Goal: Answer question/provide support: Share knowledge or assist other users

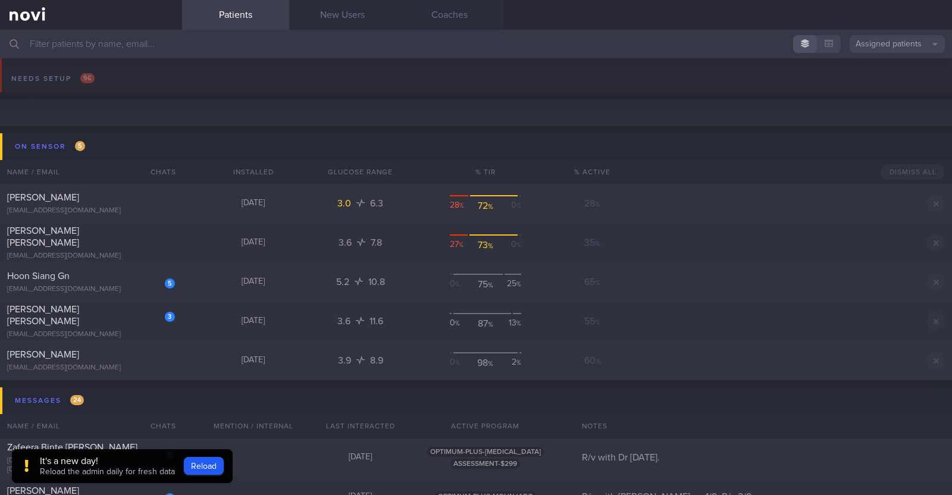
scroll to position [74, 0]
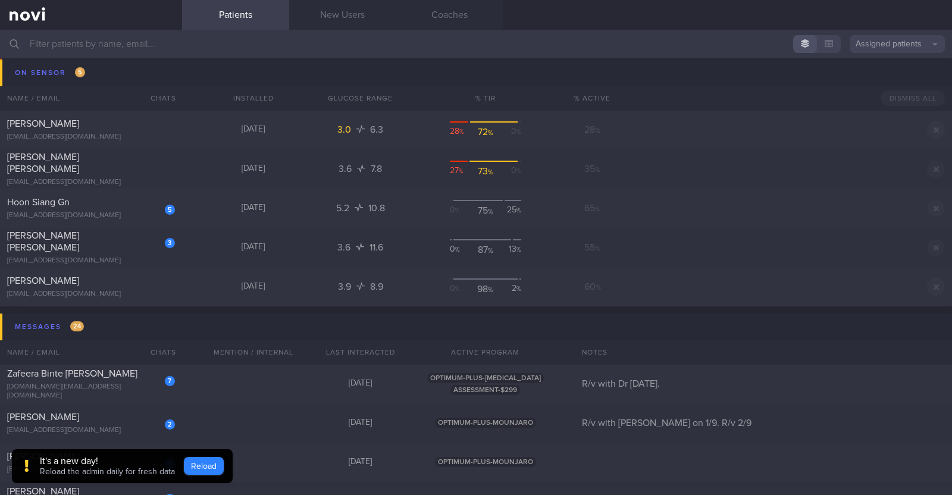
click at [200, 463] on button "Reload" at bounding box center [204, 466] width 40 height 18
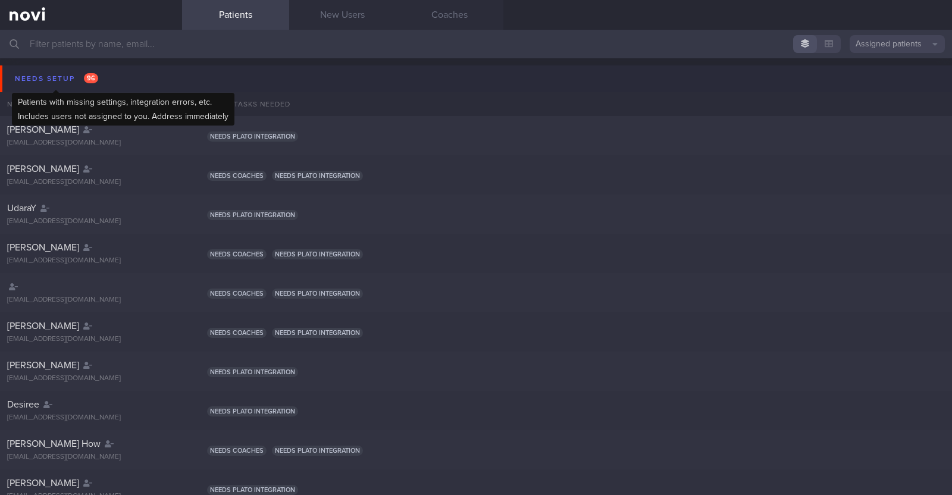
click at [43, 72] on div "Needs setup 96" at bounding box center [56, 79] width 89 height 16
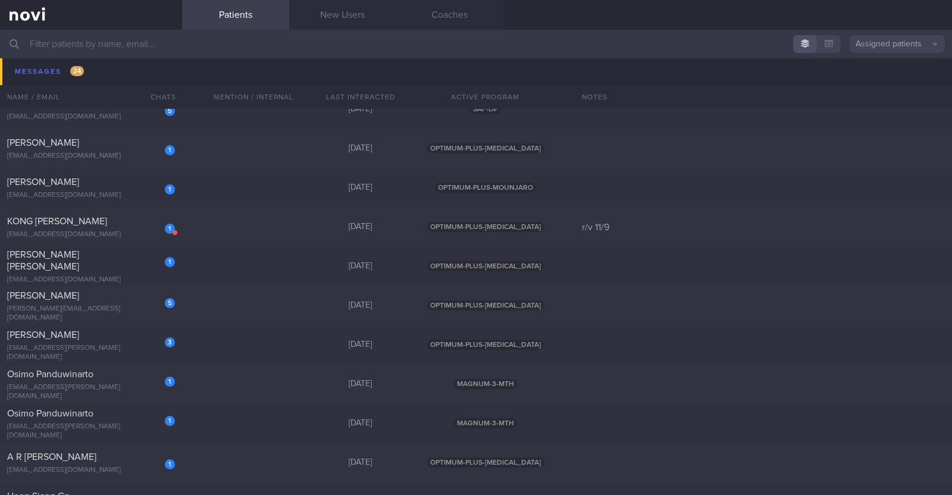
scroll to position [3271, 0]
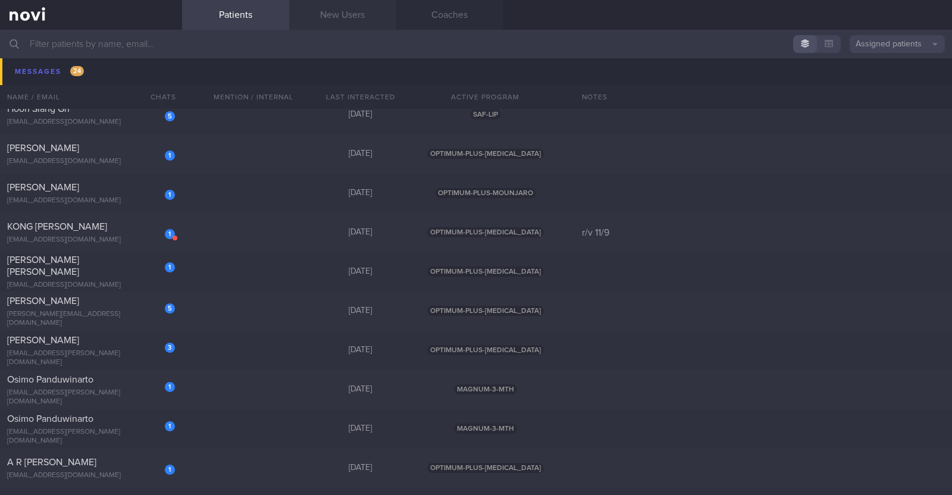
click at [354, 21] on link "New Users" at bounding box center [342, 15] width 107 height 30
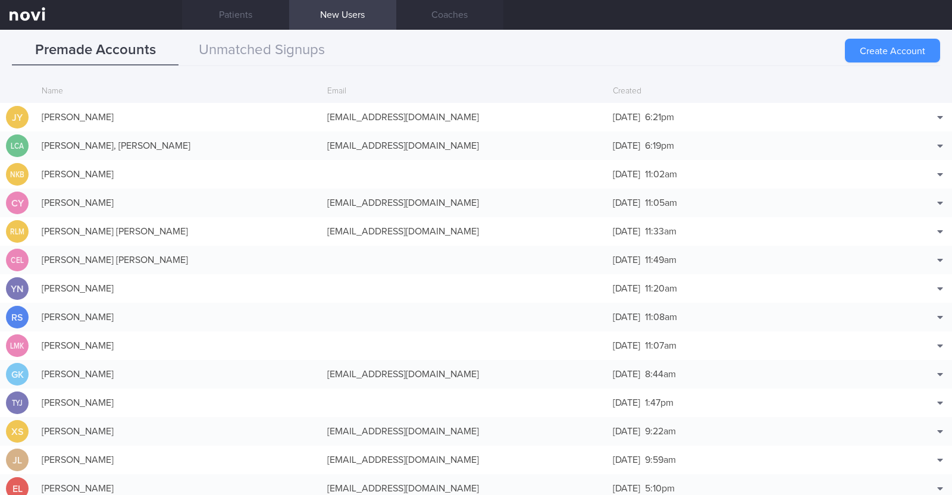
click at [880, 52] on button "Create Account" at bounding box center [892, 51] width 95 height 24
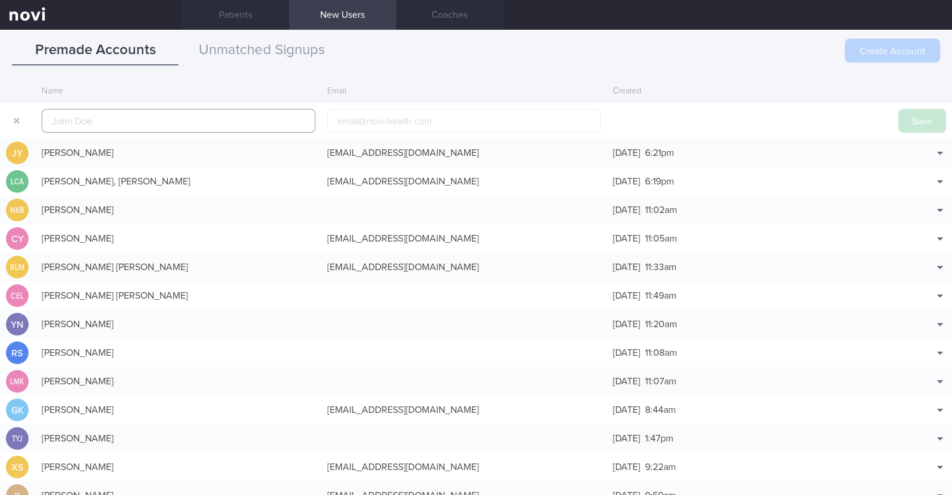
scroll to position [29, 0]
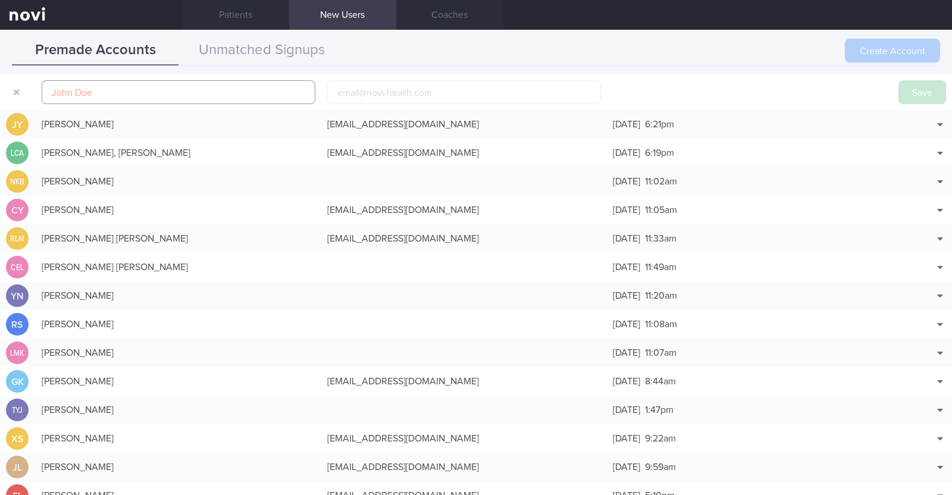
paste input "Catherine Yue"
type input "Catherine Yue"
click at [370, 90] on input "email" at bounding box center [464, 92] width 274 height 24
paste input "klyue22@gmail.com"
click at [365, 90] on input "klyue22@gmail.com" at bounding box center [464, 92] width 274 height 24
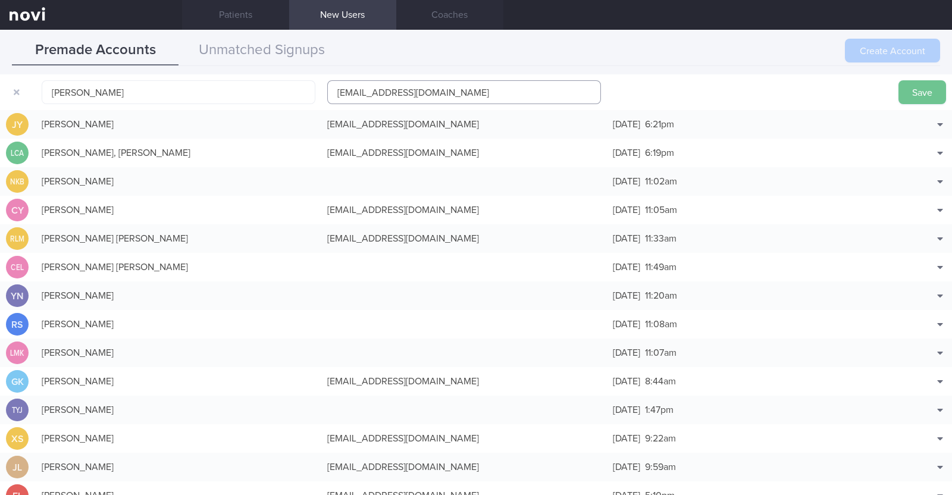
type input "klyue221@gmail.com"
click at [916, 90] on button "Save" at bounding box center [922, 92] width 48 height 24
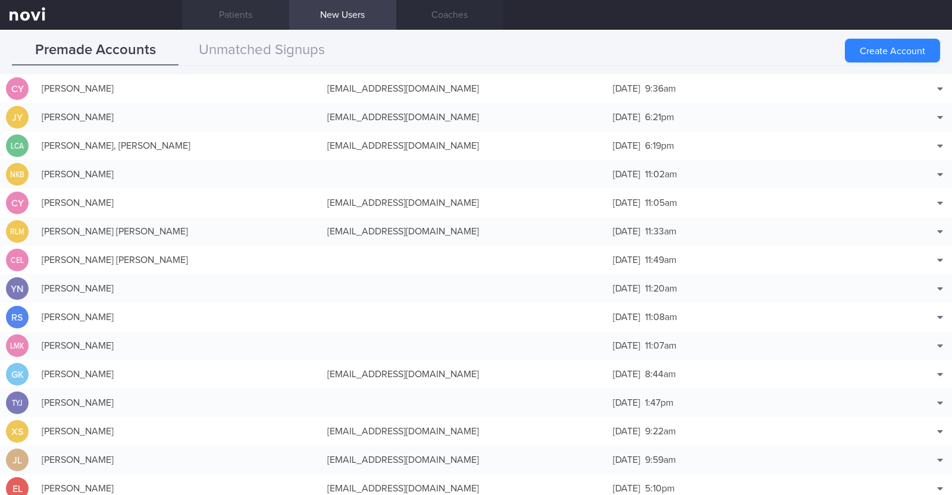
click at [223, 7] on link "Patients" at bounding box center [235, 15] width 107 height 30
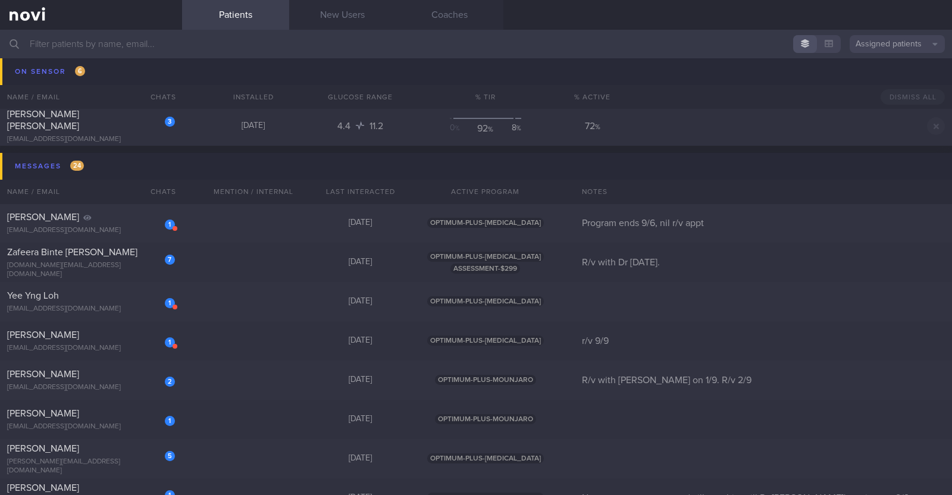
scroll to position [2751, 0]
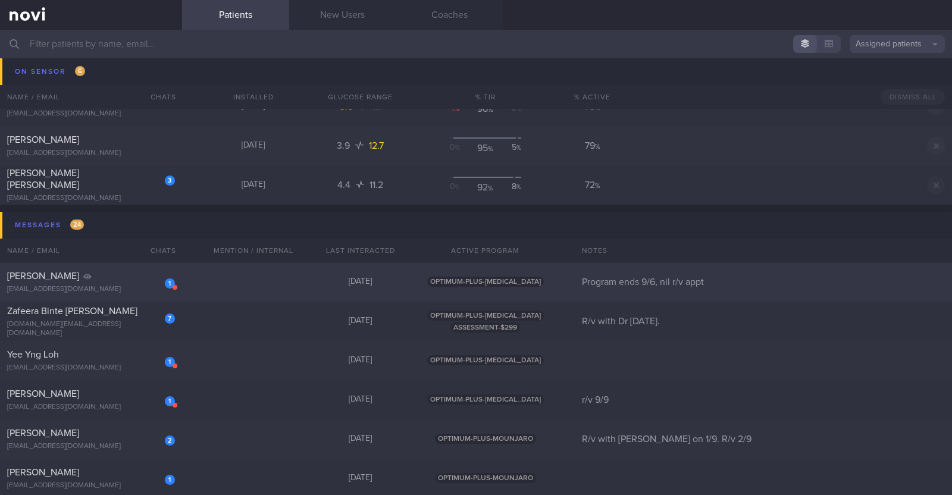
click at [215, 289] on div "1 [PERSON_NAME] [EMAIL_ADDRESS][DOMAIN_NAME] [DATE] OPTIMUM-PLUS-[MEDICAL_DATA]…" at bounding box center [476, 281] width 952 height 39
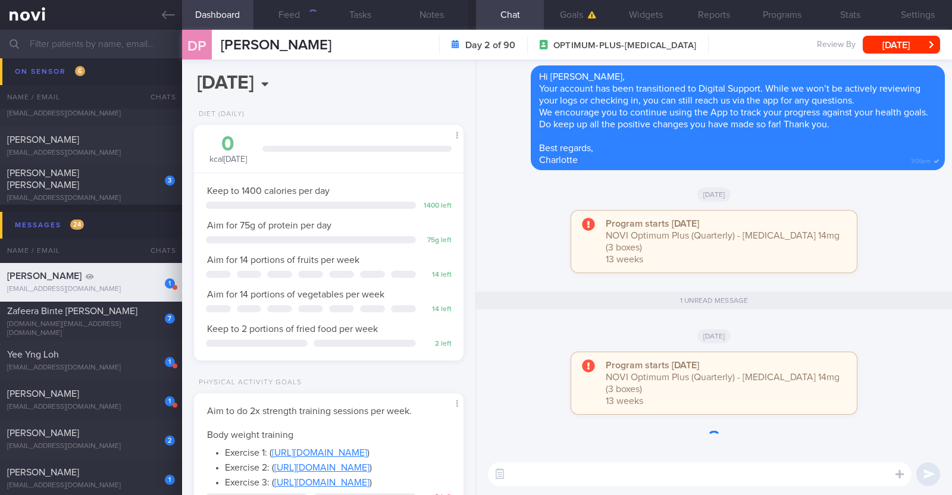
scroll to position [135, 237]
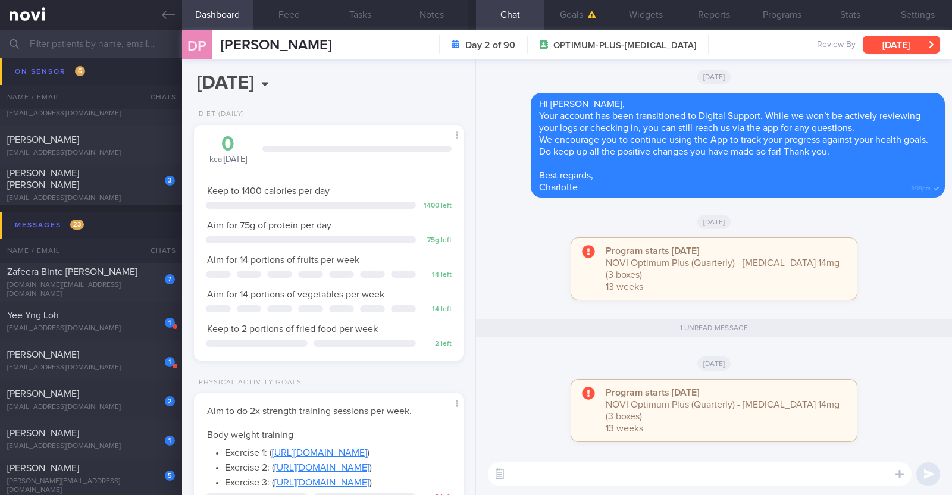
click at [873, 47] on button "[DATE]" at bounding box center [900, 45] width 77 height 18
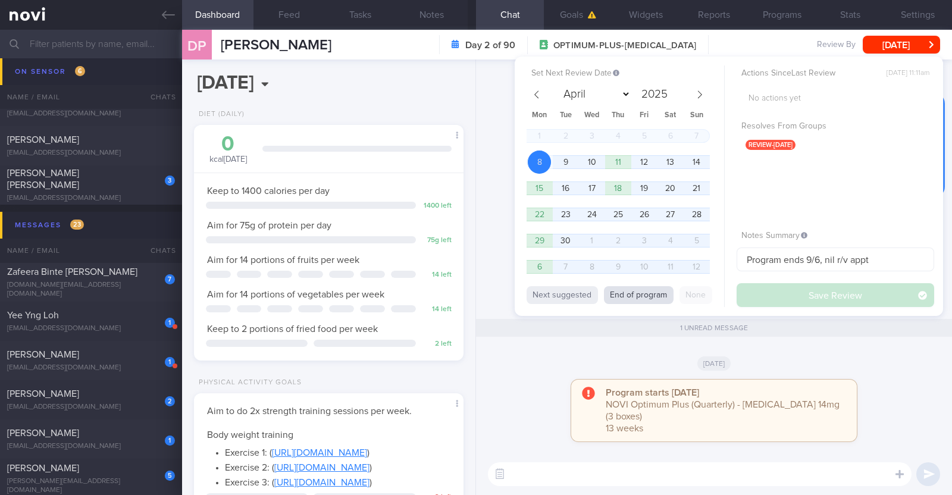
click at [660, 291] on button "End of program" at bounding box center [639, 295] width 70 height 18
select select "11"
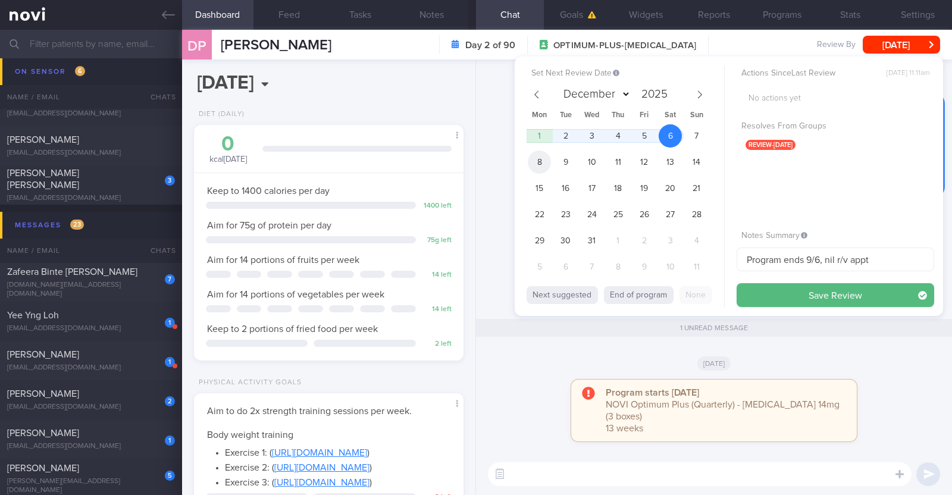
click at [544, 156] on span "8" at bounding box center [539, 161] width 23 height 23
drag, startPoint x: 872, startPoint y: 260, endPoint x: 675, endPoint y: 250, distance: 197.1
click at [675, 250] on div "Set Next Review Date 8 Dec 2025 April May June July August September October No…" at bounding box center [729, 186] width 428 height 259
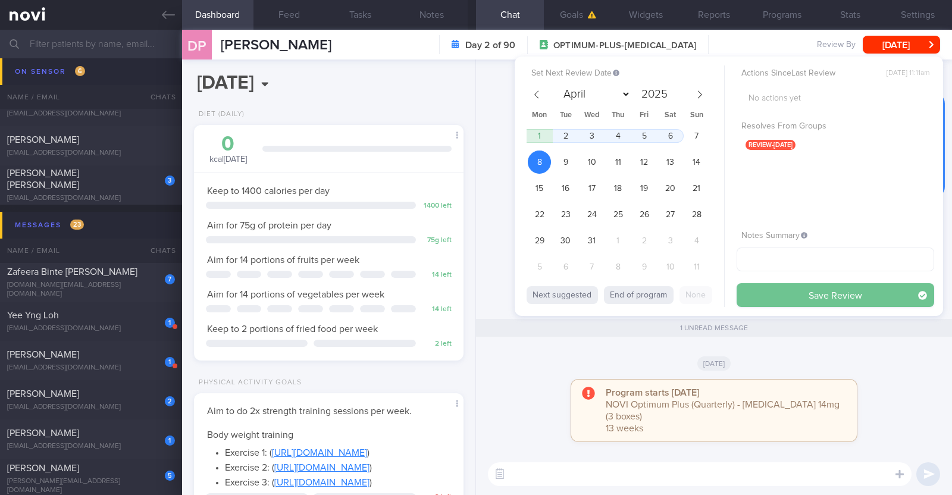
click at [807, 287] on button "Save Review" at bounding box center [834, 295] width 197 height 24
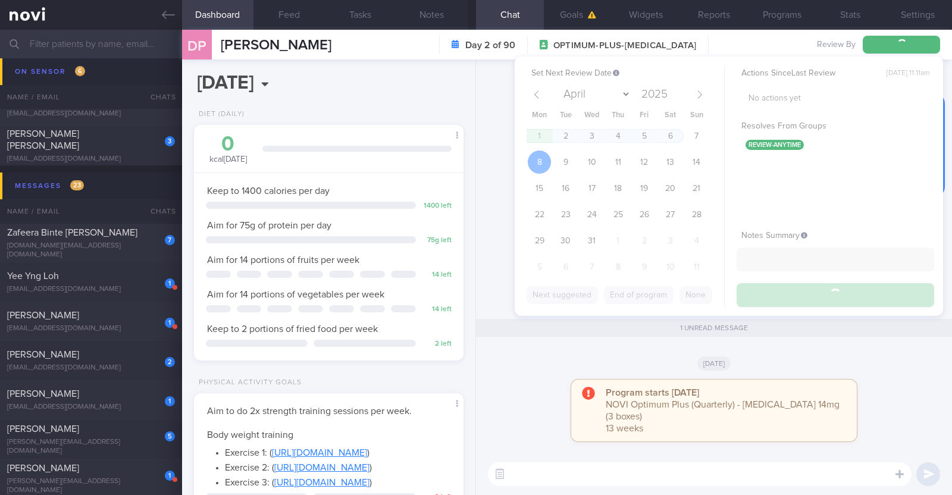
scroll to position [2712, 0]
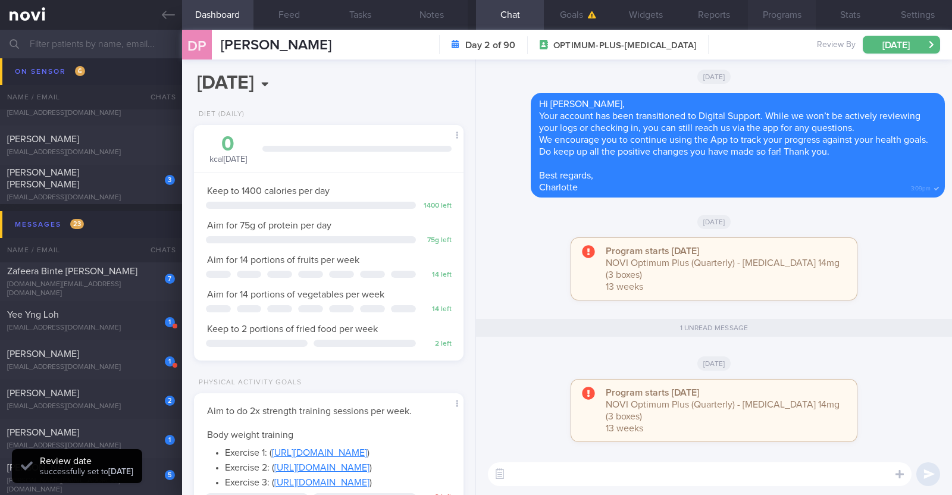
click at [773, 11] on button "Programs" at bounding box center [782, 15] width 68 height 30
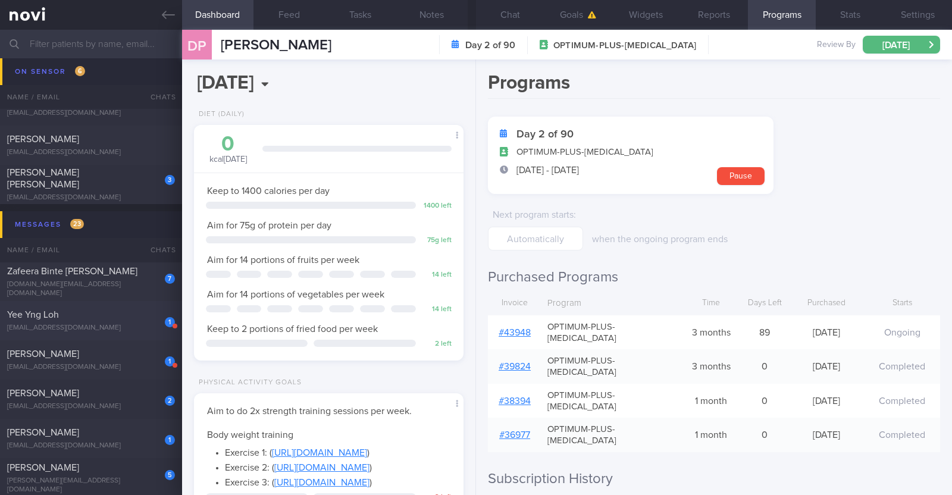
click at [145, 327] on div "yeeyng@gmail.com" at bounding box center [91, 328] width 168 height 9
select select "8"
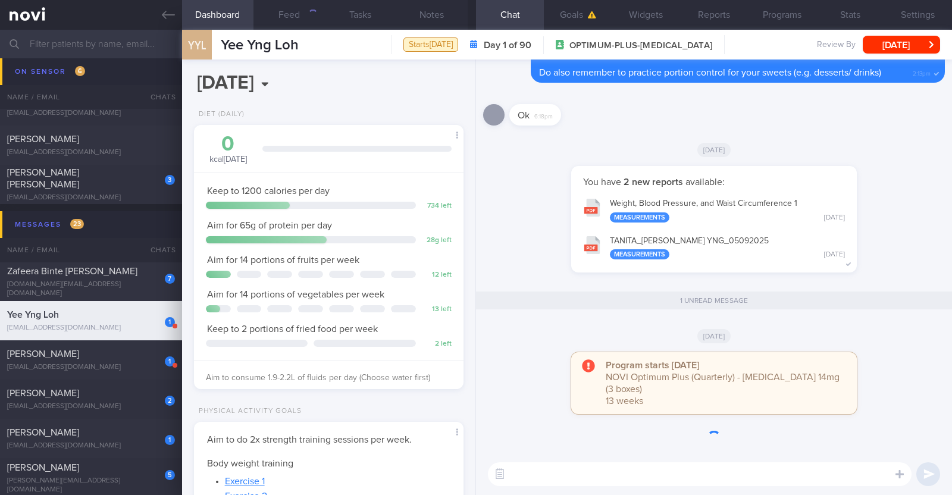
scroll to position [135, 237]
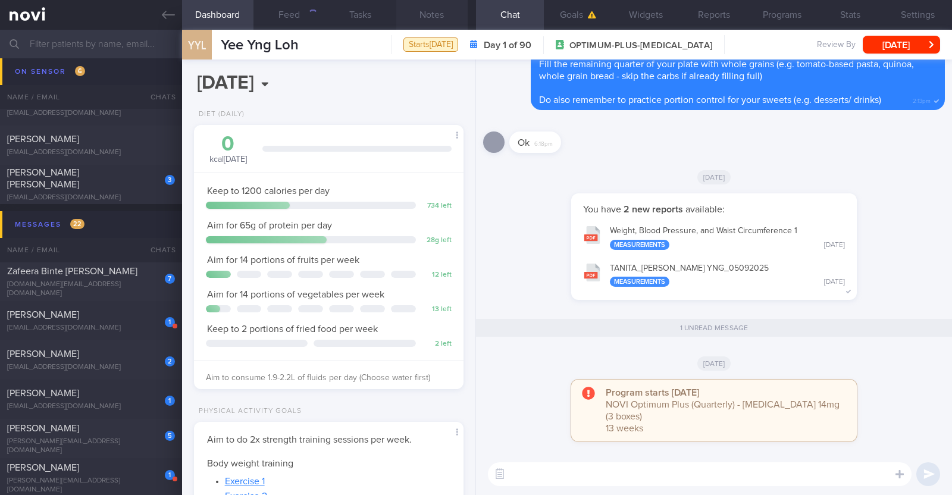
click at [451, 19] on button "Notes" at bounding box center [431, 15] width 71 height 30
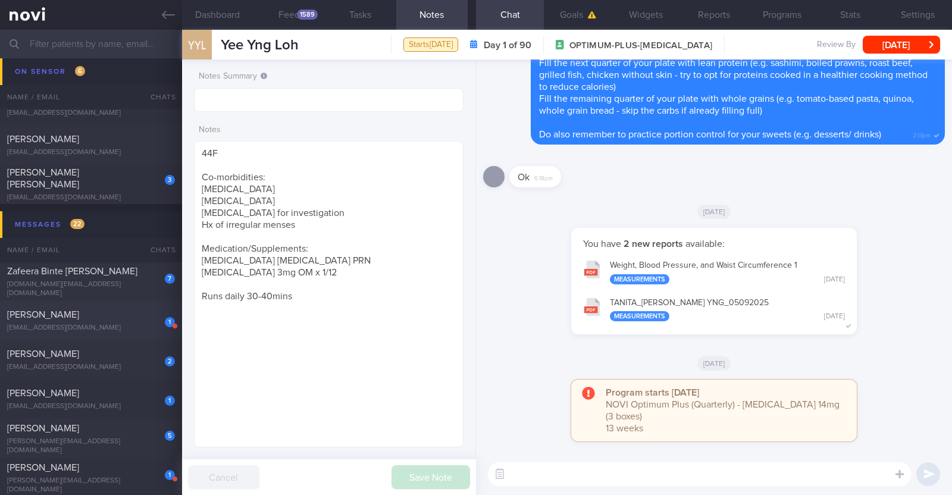
click at [145, 328] on div "[EMAIL_ADDRESS][DOMAIN_NAME]" at bounding box center [91, 328] width 168 height 9
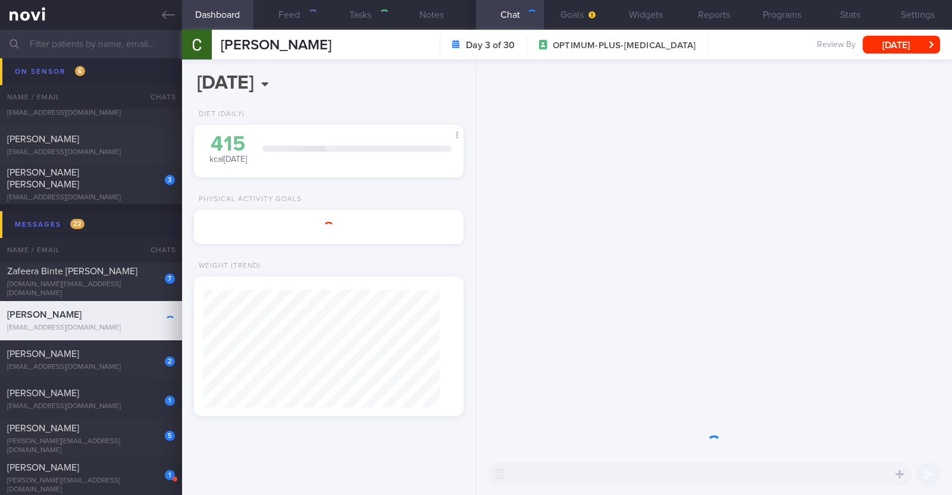
type input "r/v 9/9"
type textarea "46F Co-morbidities: Dyslipidemia Hyperuricemia Medication/Supplements: Nil meds…"
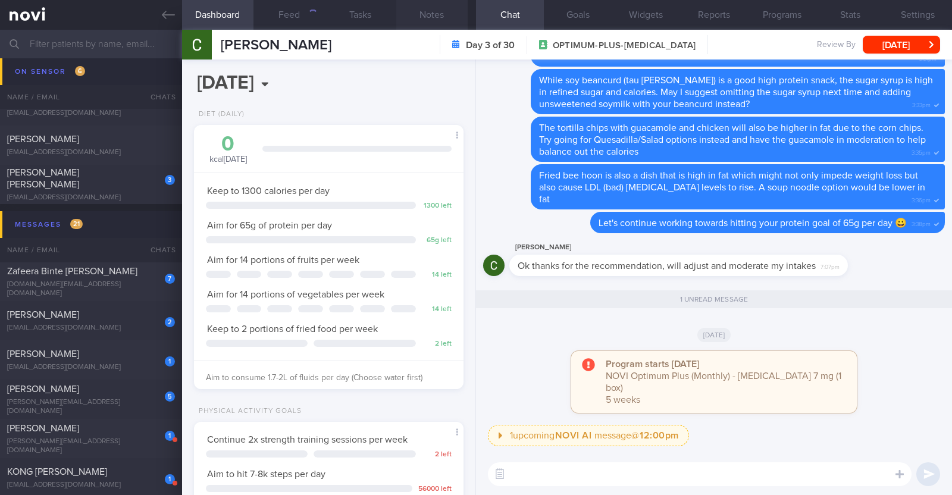
click at [440, 12] on button "Notes" at bounding box center [431, 15] width 71 height 30
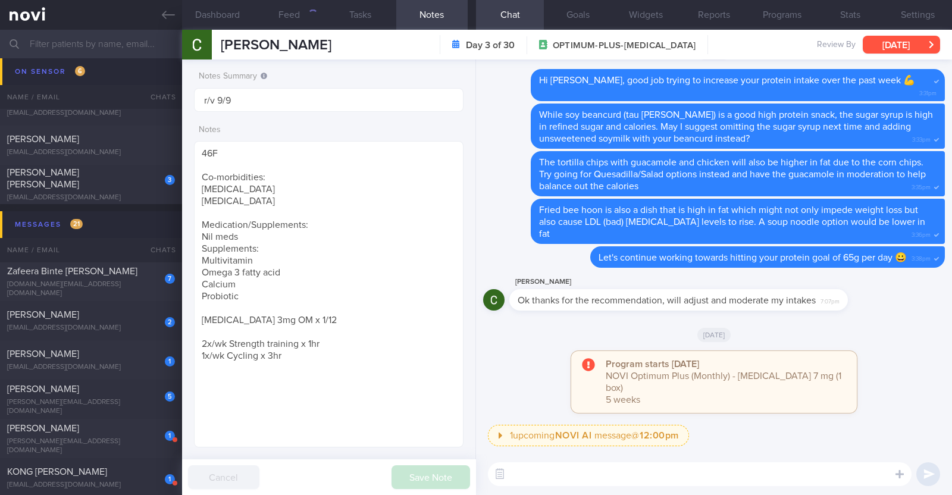
click at [889, 43] on button "[DATE]" at bounding box center [900, 45] width 77 height 18
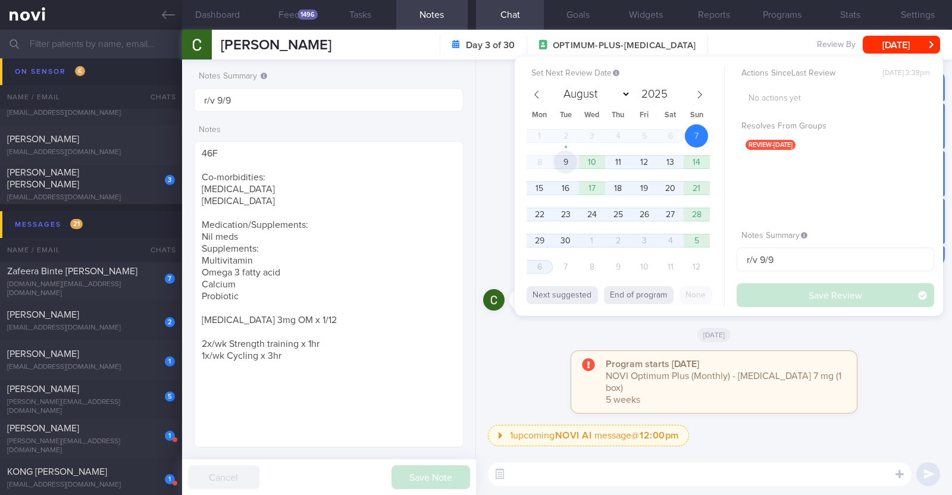
click at [566, 162] on span "9" at bounding box center [565, 161] width 23 height 23
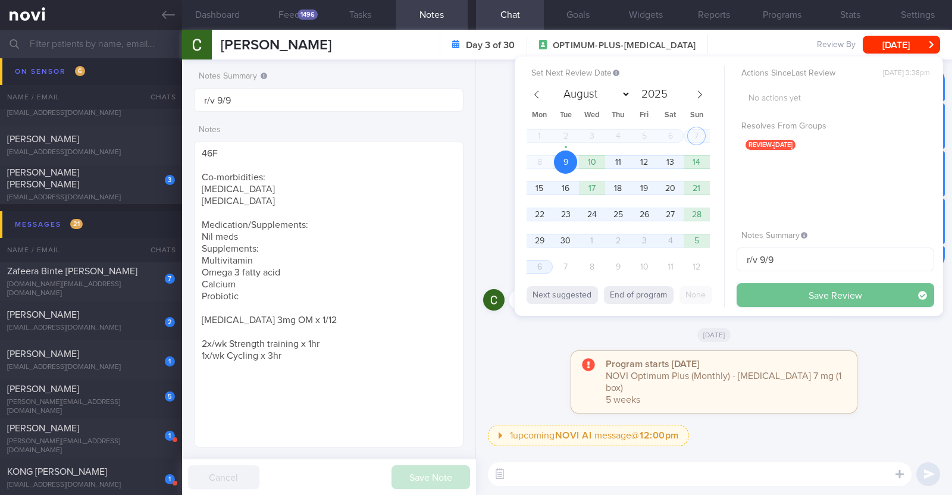
click at [791, 291] on button "Save Review" at bounding box center [834, 295] width 197 height 24
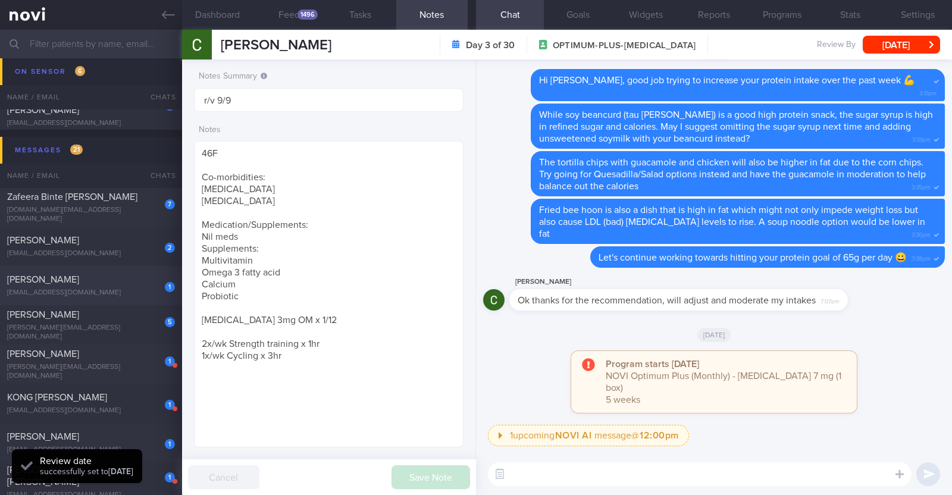
scroll to position [2861, 0]
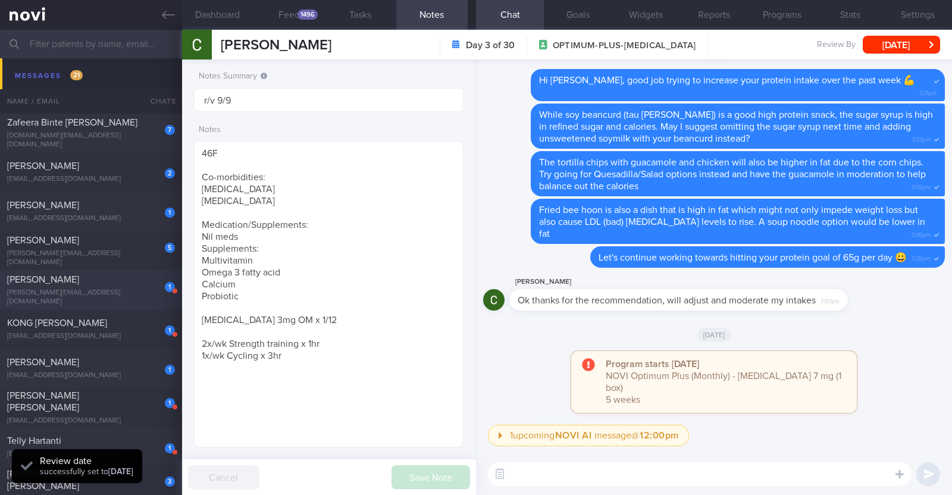
click at [98, 286] on div "DHAKAL BHATTARAI SHIRISHMA" at bounding box center [89, 280] width 165 height 12
type input "Not on any program, goodwill coaching till Dr JJ's review on 8/9"
type textarea "33F LACTO VEGETARIAN Comorbidities: Dyslipidemia Pre- DM - IGT (Nov 2022 OGTT: …"
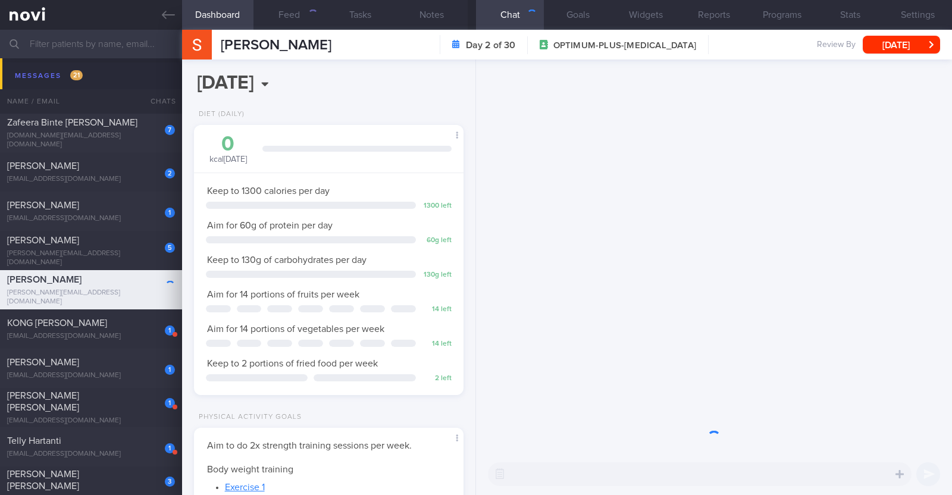
scroll to position [135, 237]
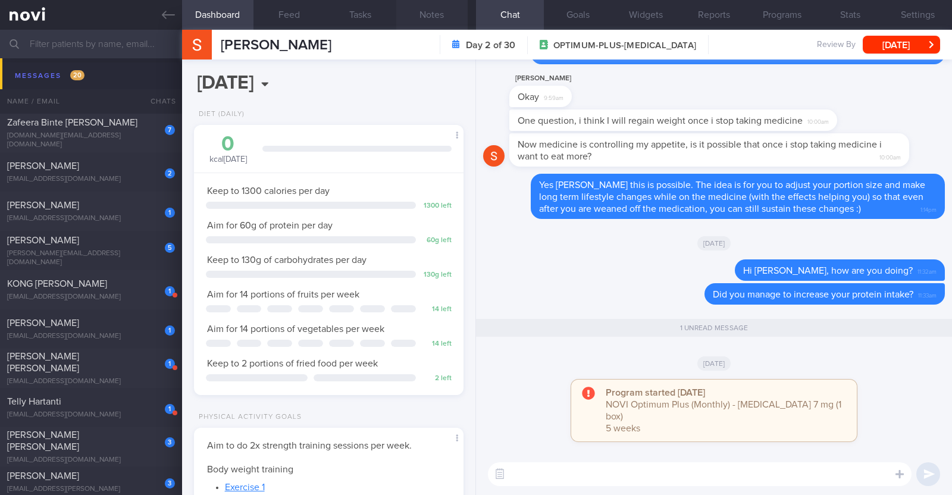
click at [453, 11] on button "Notes" at bounding box center [431, 15] width 71 height 30
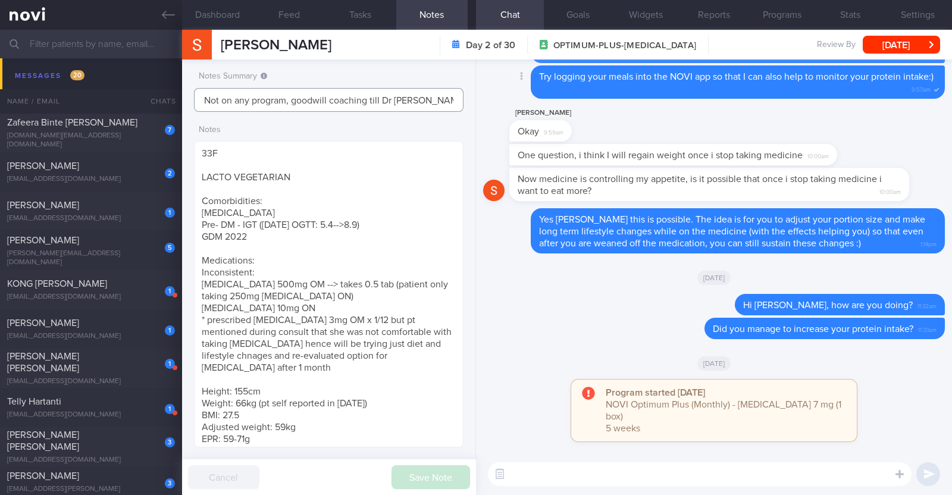
scroll to position [0, 14]
drag, startPoint x: 347, startPoint y: 103, endPoint x: 532, endPoint y: 102, distance: 185.0
click at [532, 102] on div "Dashboard Feed Tasks Notes Chat Goals Widgets Reports Programs Stats Settings D…" at bounding box center [567, 262] width 770 height 465
click at [904, 43] on button "[DATE]" at bounding box center [900, 45] width 77 height 18
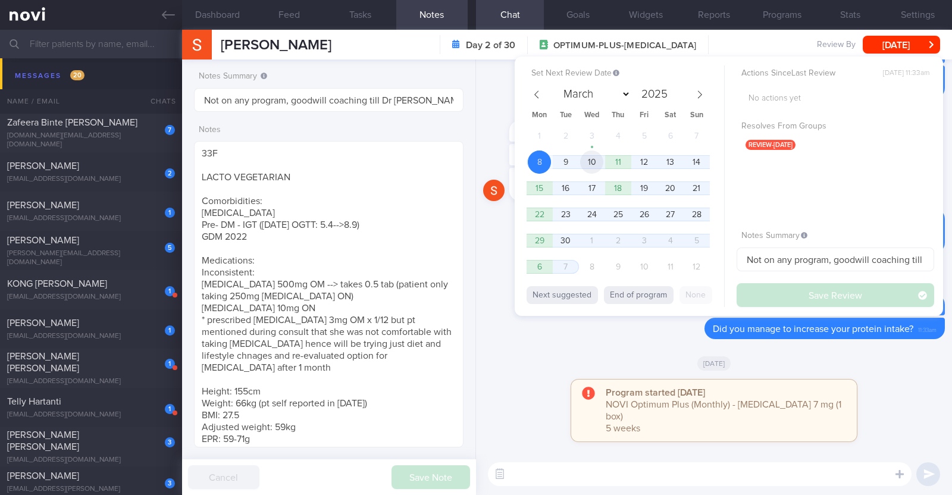
click at [584, 158] on span "10" at bounding box center [591, 161] width 23 height 23
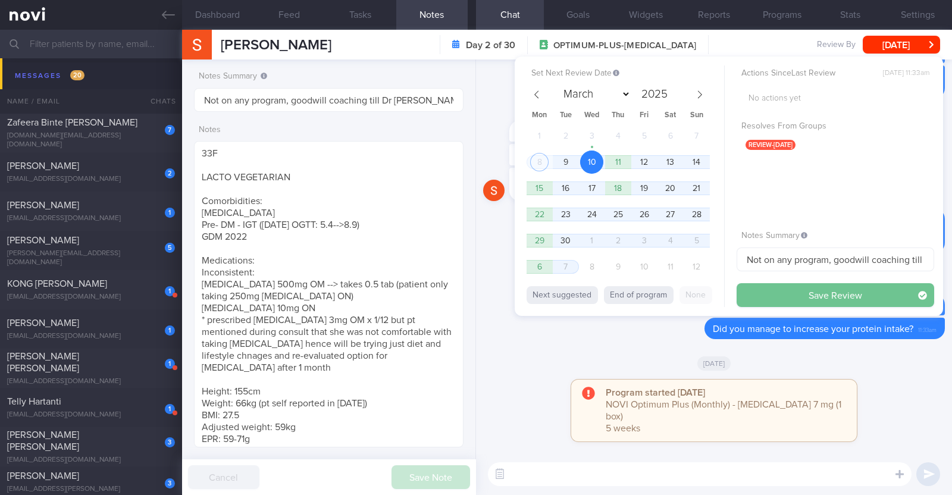
click at [771, 296] on button "Save Review" at bounding box center [834, 295] width 197 height 24
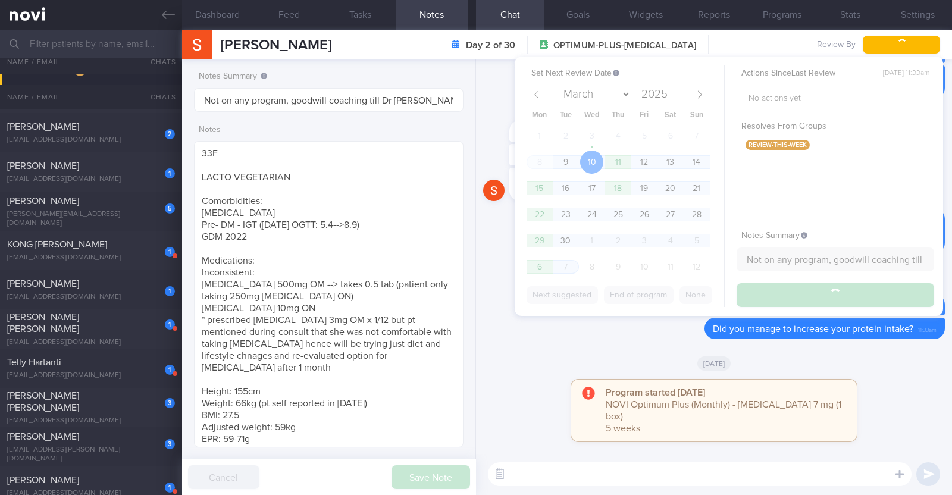
scroll to position [2822, 0]
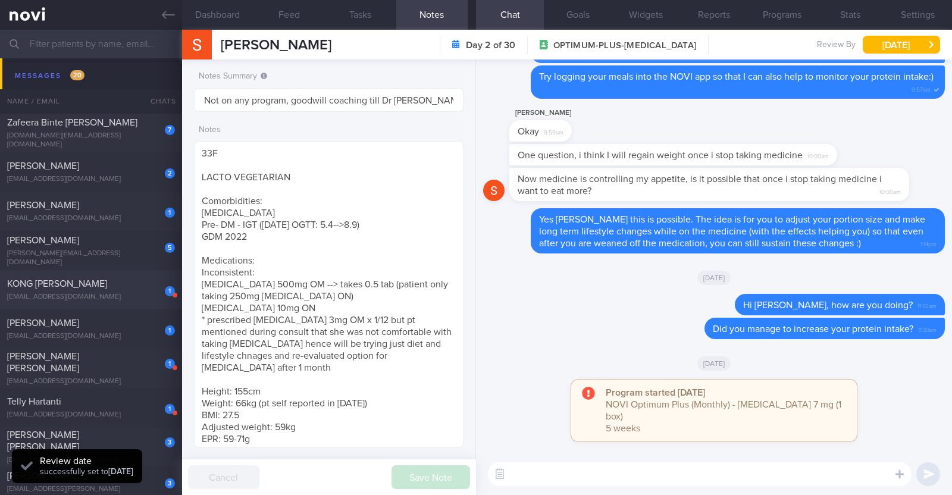
click at [151, 297] on div "soko1999@yahoo.com" at bounding box center [91, 297] width 168 height 9
type input "r/v 11/9"
type textarea "61M Comorbidities: Fatty liver Pre-DM HTN ?OSA Medication: Exforge 80/5mg daily…"
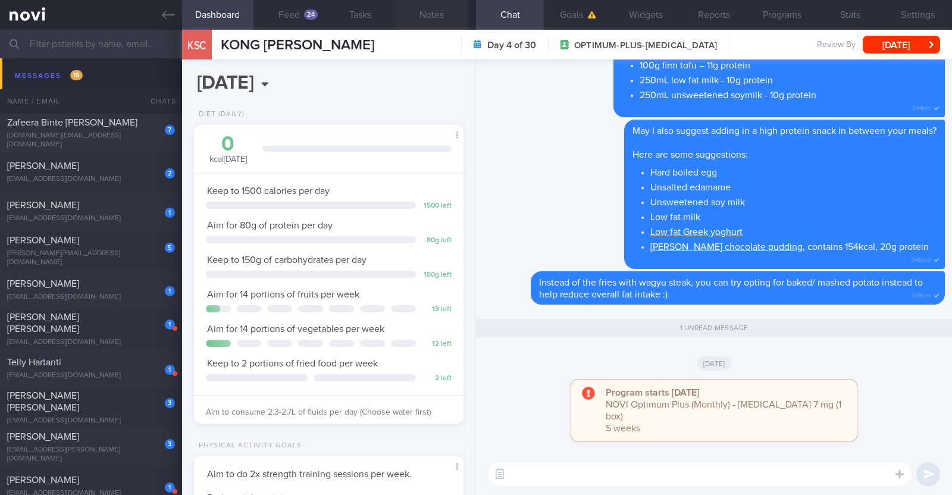
click at [419, 16] on button "Notes" at bounding box center [431, 15] width 71 height 30
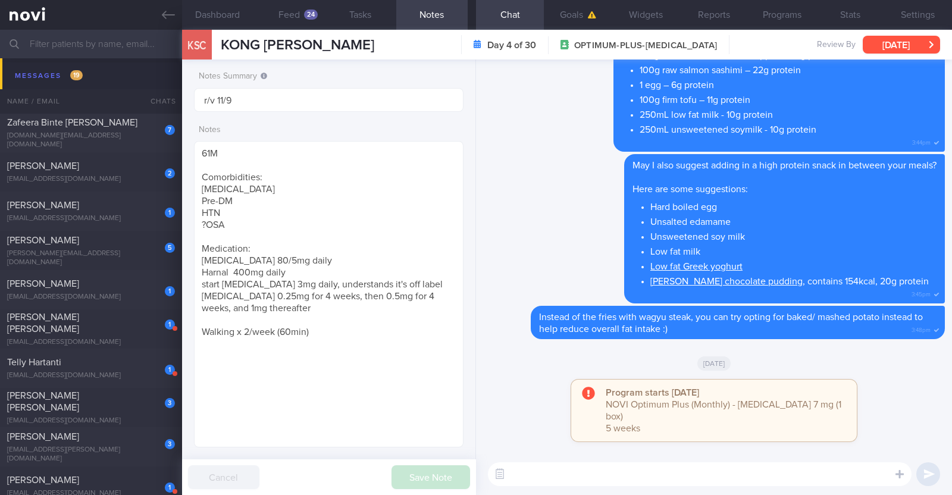
click at [883, 43] on button "Sat, 6 Sep" at bounding box center [900, 45] width 77 height 18
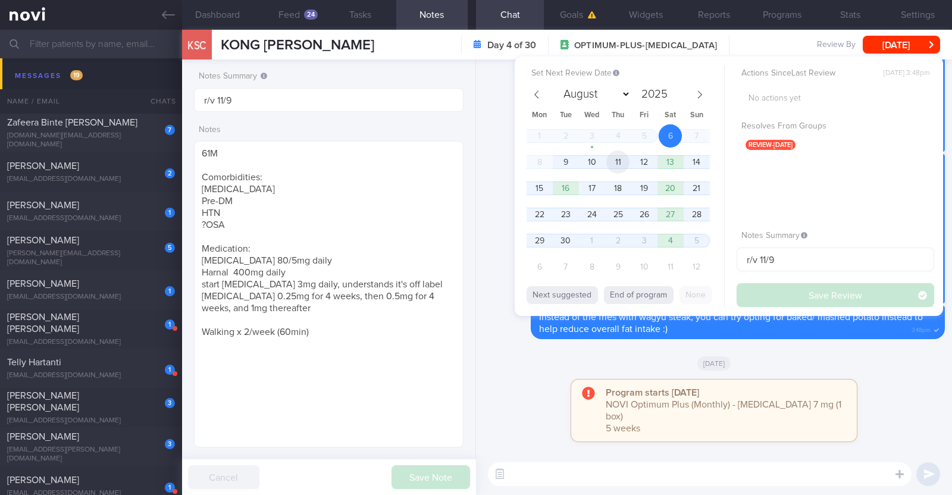
click at [625, 158] on span "11" at bounding box center [617, 161] width 23 height 23
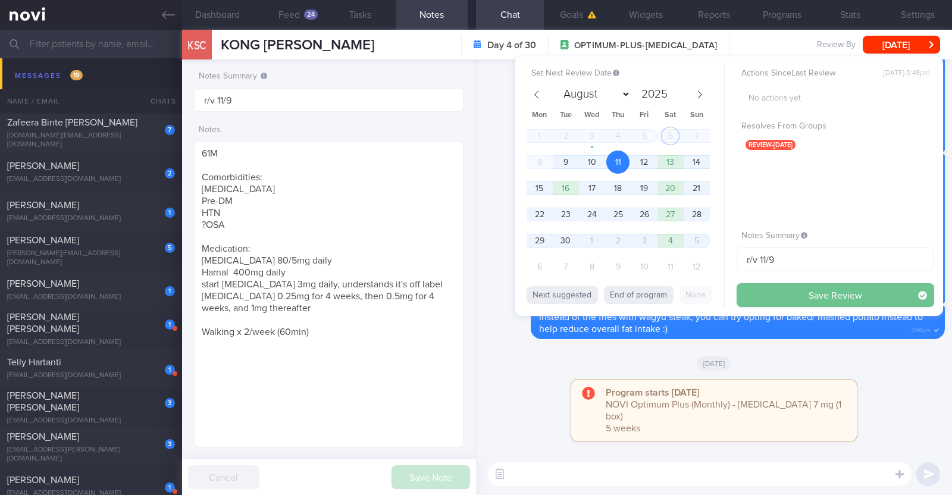
click at [762, 297] on button "Save Review" at bounding box center [834, 295] width 197 height 24
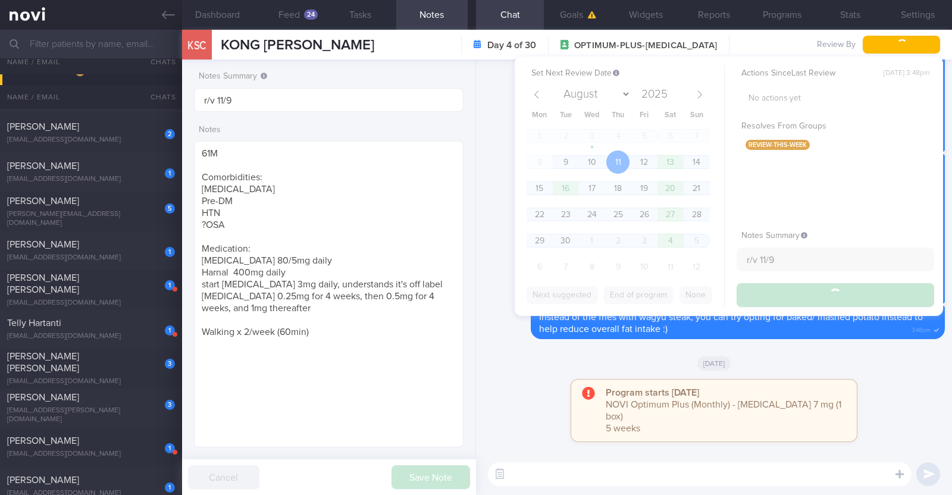
scroll to position [2782, 0]
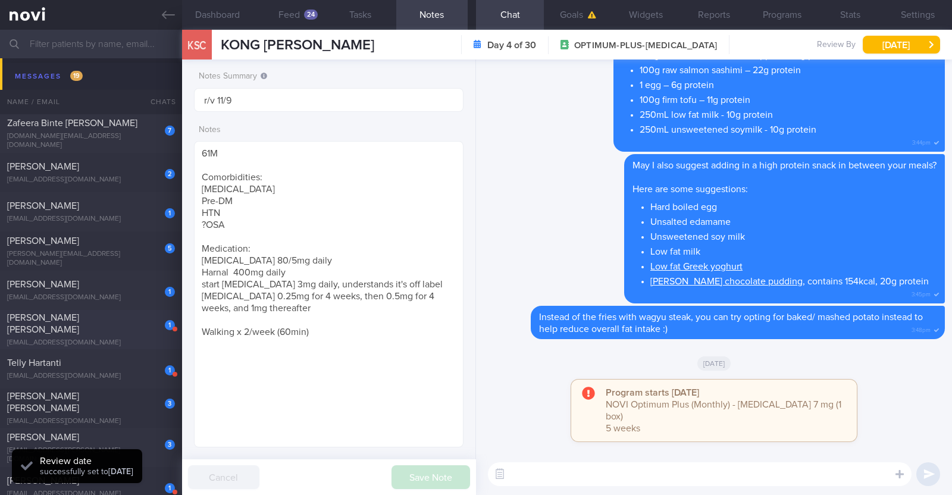
click at [139, 327] on div "Zarina Yamaguchi Roberson" at bounding box center [89, 324] width 165 height 24
type input "R/v with DR SA 21/10. R/v 11/9"
type textarea "44F Comorbidities: Asthma Gastritis - H pylori eGD on 5/4/2025: stomach pangast…"
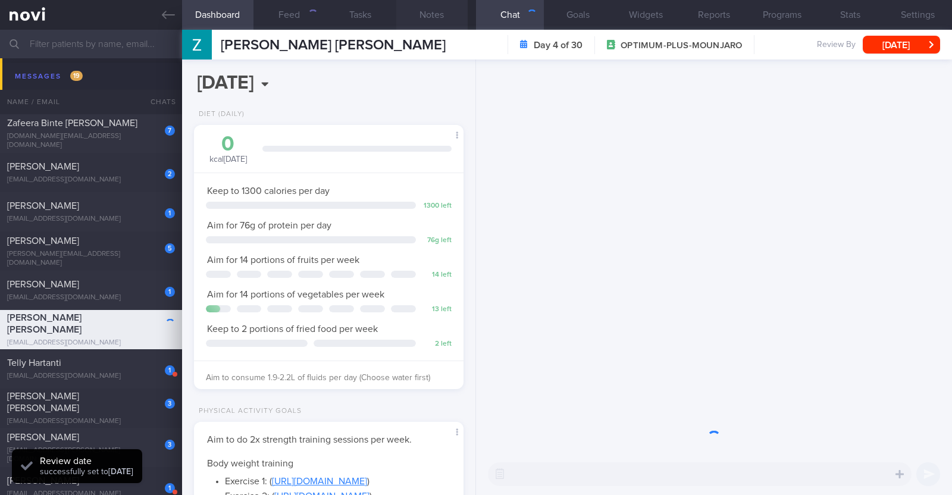
scroll to position [135, 237]
click at [443, 17] on button "Notes" at bounding box center [431, 15] width 71 height 30
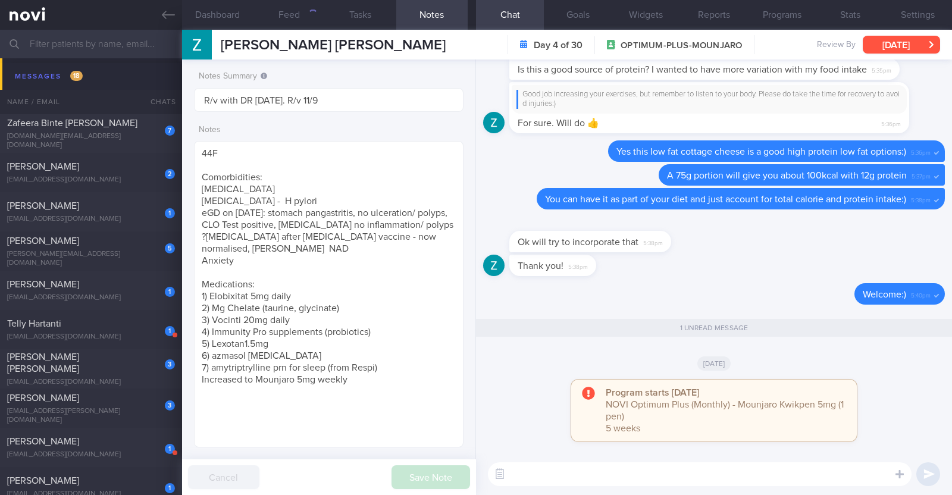
click at [895, 48] on button "Sat, 6 Sep" at bounding box center [900, 45] width 77 height 18
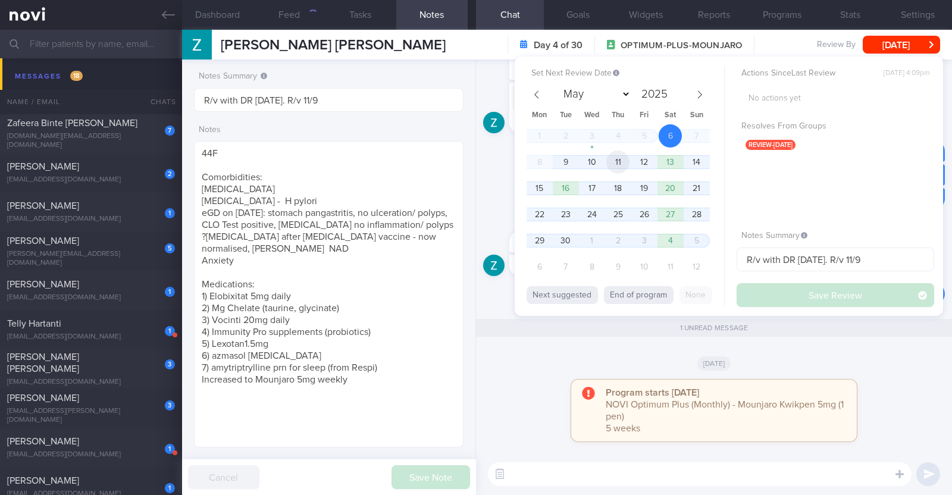
click at [617, 158] on span "11" at bounding box center [617, 161] width 23 height 23
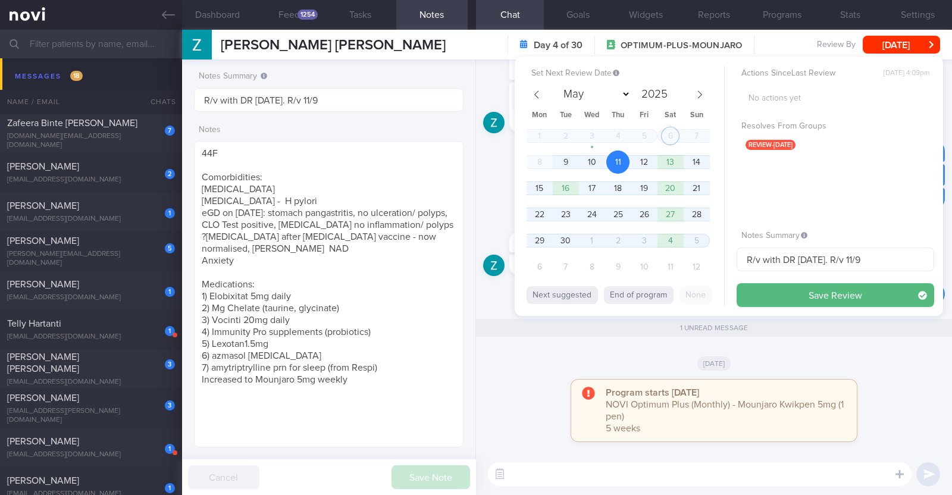
click at [617, 158] on span "11" at bounding box center [617, 161] width 23 height 23
click at [812, 293] on button "Save Review" at bounding box center [834, 295] width 197 height 24
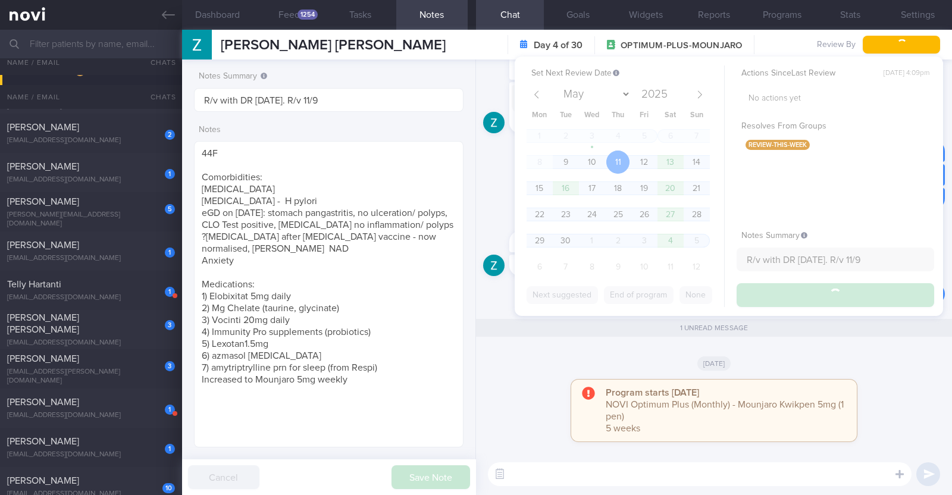
scroll to position [2743, 0]
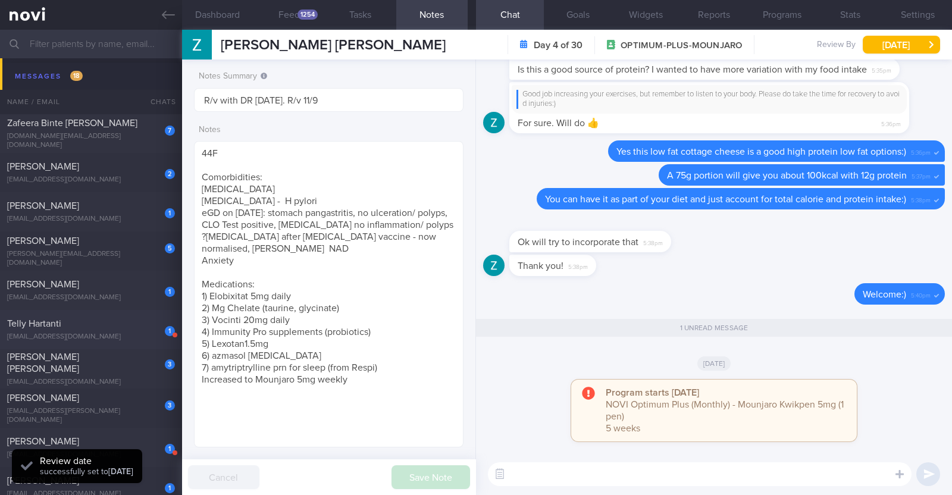
click at [161, 328] on div "1" at bounding box center [162, 327] width 26 height 18
type input "R/v with Dr [PERSON_NAME] 2/9. R/v 8/9"
type textarea "54F Co-morbidities: Insulin resistance Rybelsus 7mg OM Gym (has PT) x2/week (60…"
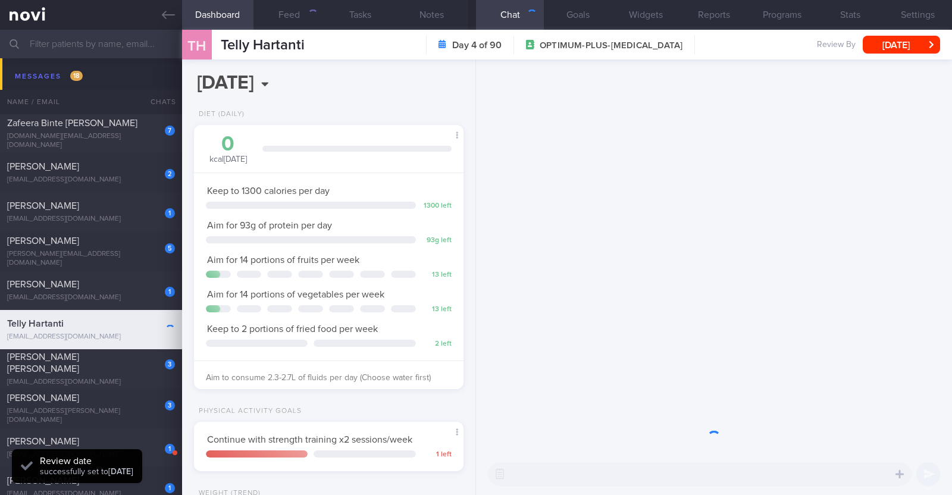
scroll to position [135, 237]
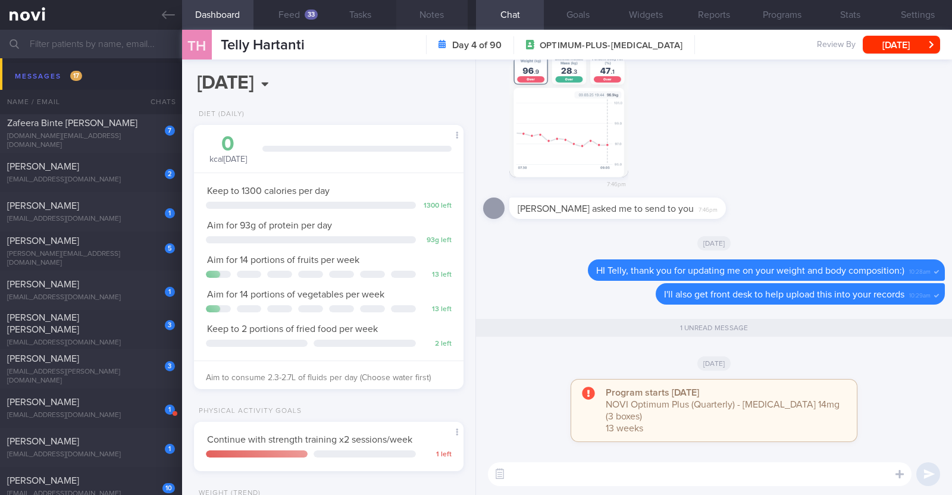
click at [434, 15] on button "Notes" at bounding box center [431, 15] width 71 height 30
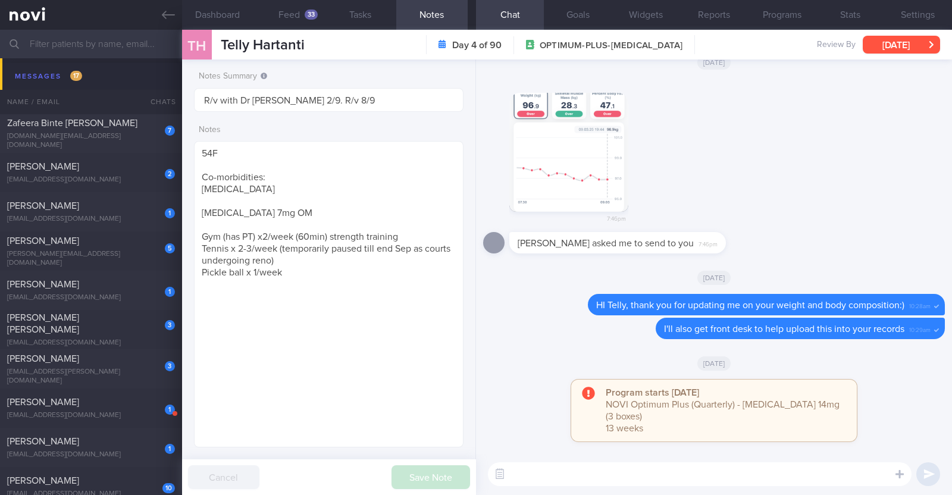
click at [922, 37] on button "Sat, 6 Sep" at bounding box center [900, 45] width 77 height 18
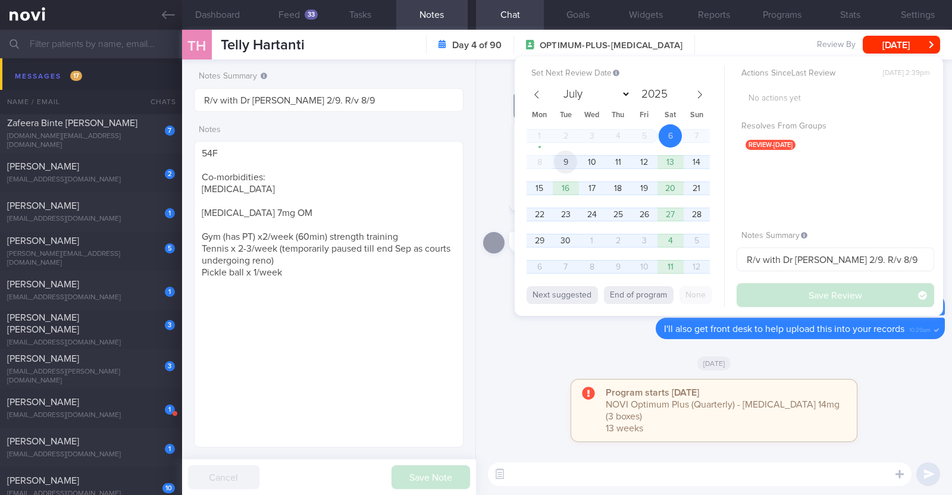
click at [567, 165] on span "9" at bounding box center [565, 161] width 23 height 23
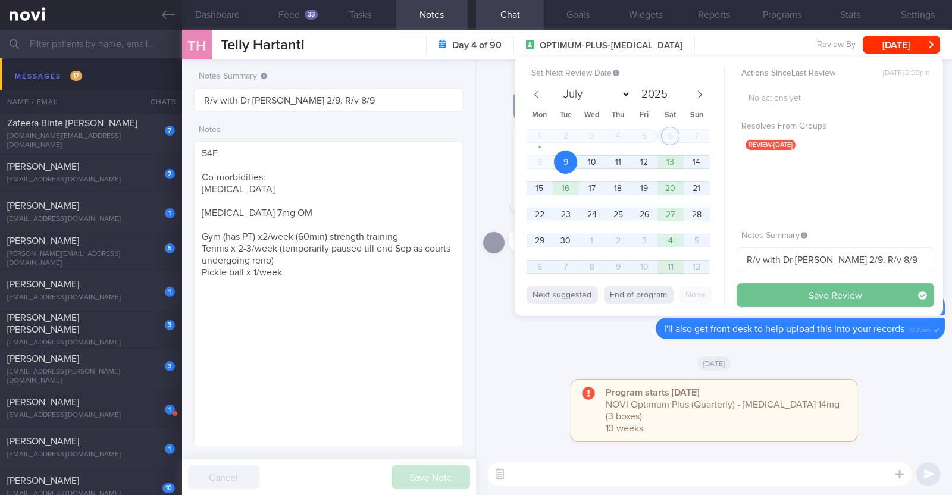
click at [768, 288] on button "Save Review" at bounding box center [834, 295] width 197 height 24
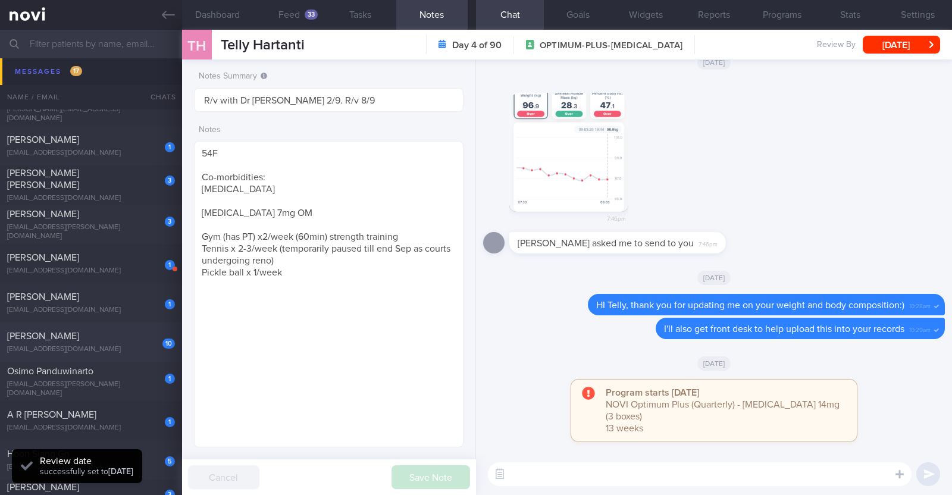
scroll to position [2891, 0]
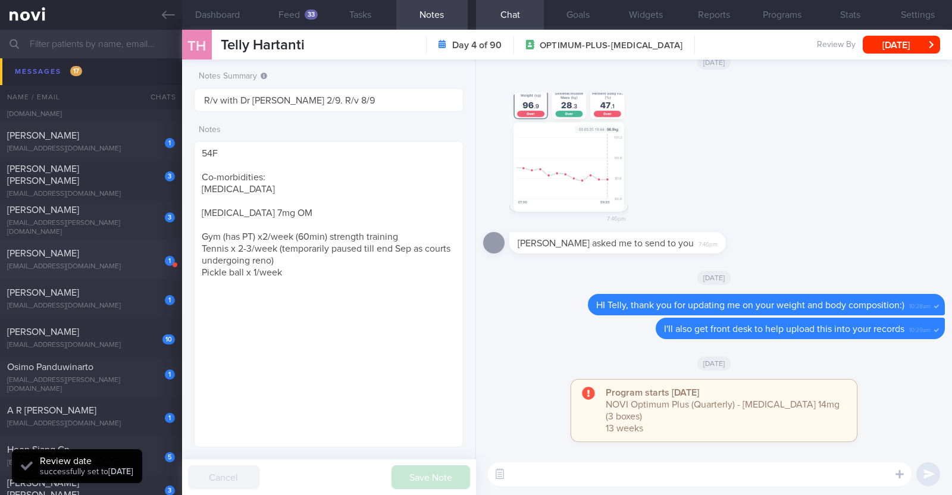
click at [121, 253] on div "[PERSON_NAME]" at bounding box center [89, 253] width 165 height 12
type input "r/v 9/9"
type textarea "42M Comorbidities: Borderline high cholesterol - not on f/up, not on meds Eleva…"
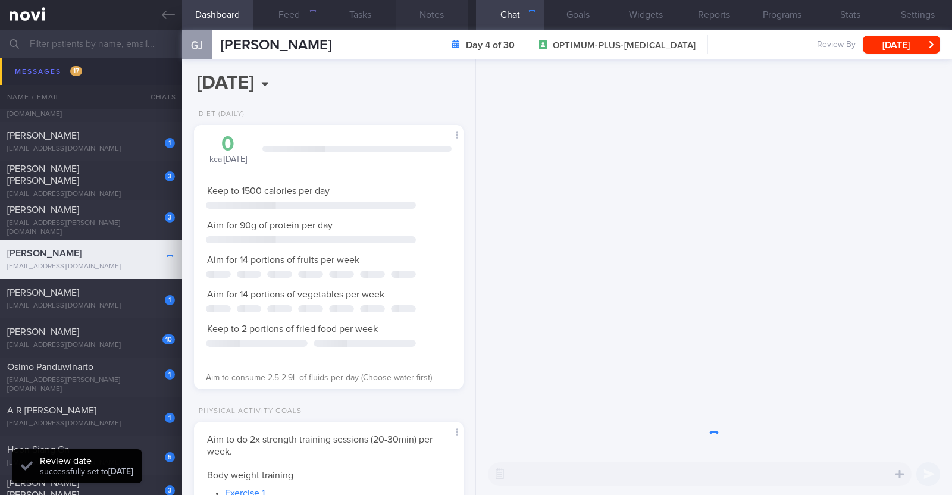
scroll to position [118, 237]
click at [428, 13] on button "Notes" at bounding box center [431, 15] width 71 height 30
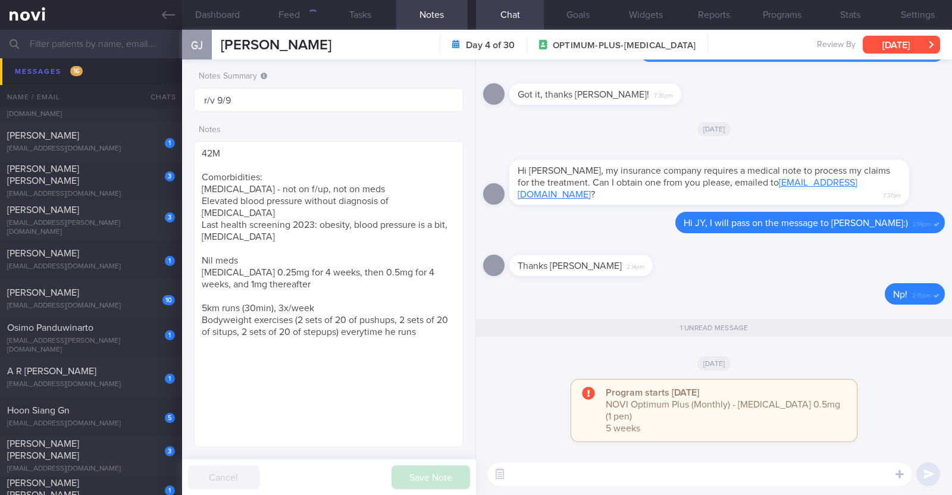
click at [887, 45] on button "Sat, 6 Sep" at bounding box center [900, 45] width 77 height 18
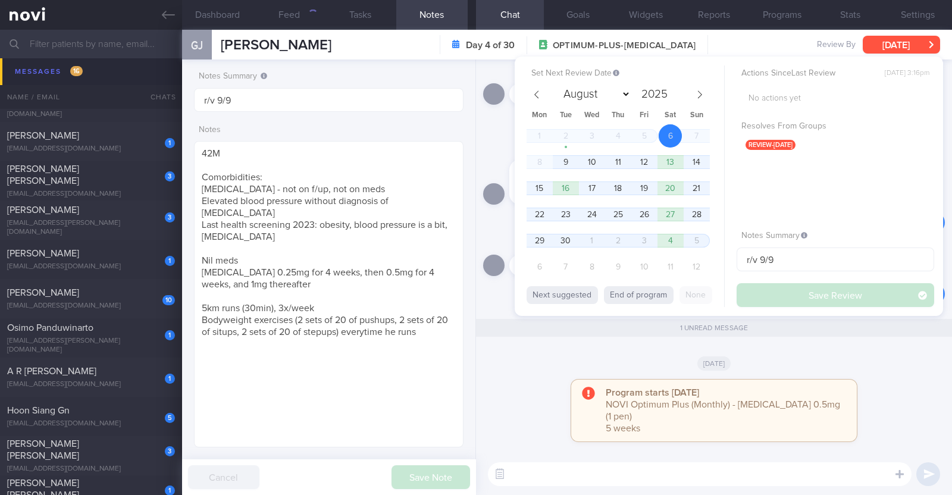
scroll to position [135, 237]
click at [569, 165] on span "9" at bounding box center [565, 161] width 23 height 23
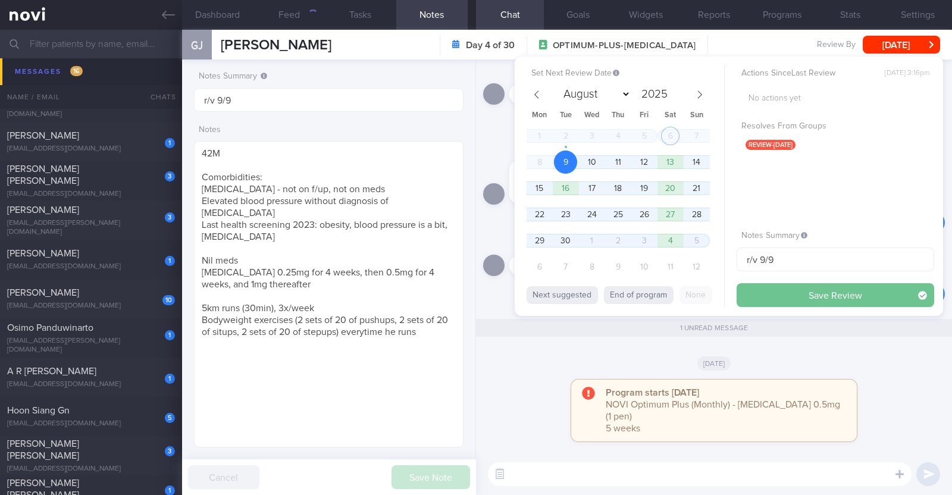
click at [792, 303] on button "Save Review" at bounding box center [834, 295] width 197 height 24
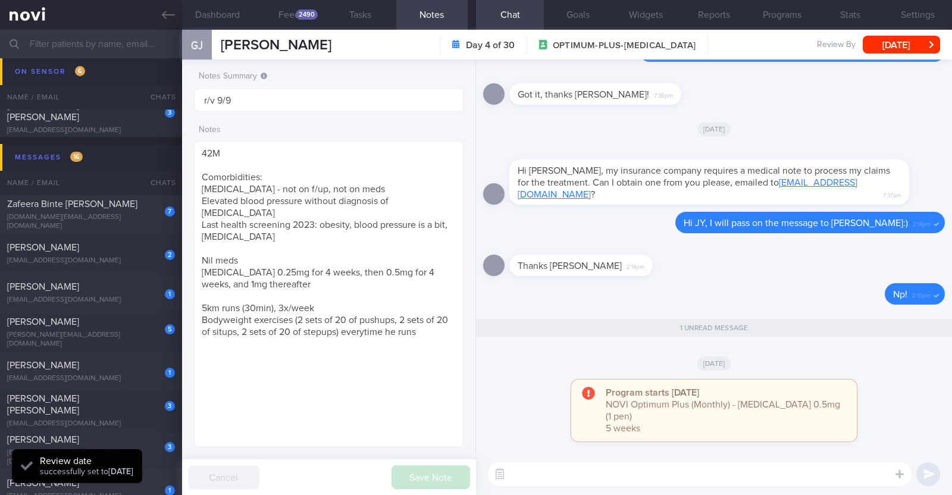
scroll to position [2668, 0]
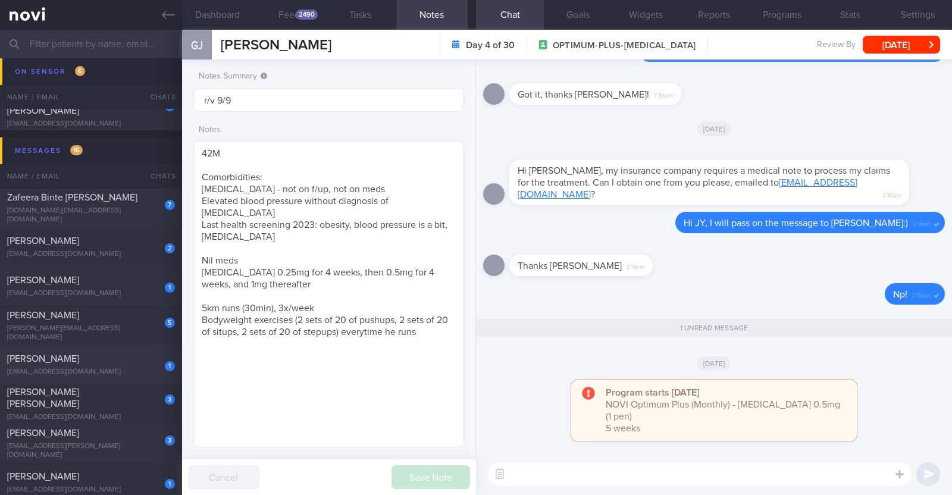
click at [105, 364] on div "1 Hui Min Liew liew.huimin1996@gmail.com" at bounding box center [91, 365] width 182 height 24
type textarea "28F Comorbidities: [MEDICAL_DATA] ([DATE]) [MEDICAL_DATA] ([DATE]) [MEDICAL_DAT…"
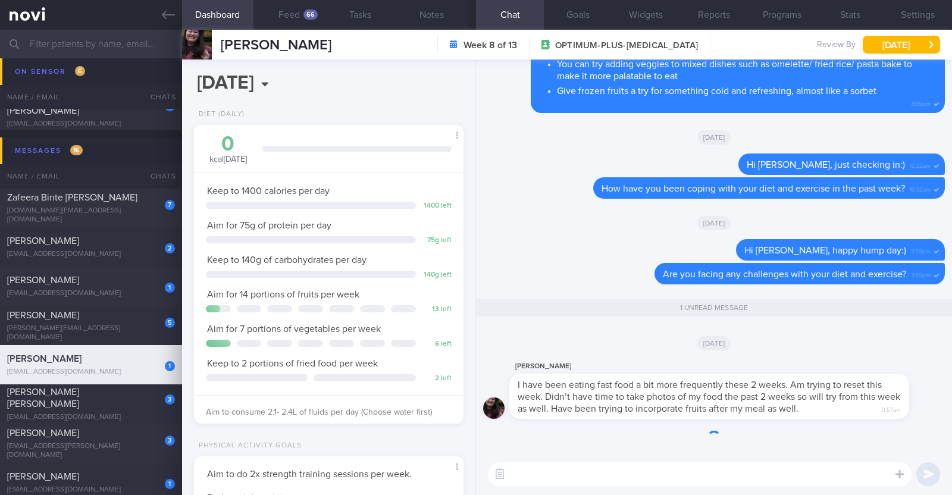
scroll to position [120, 241]
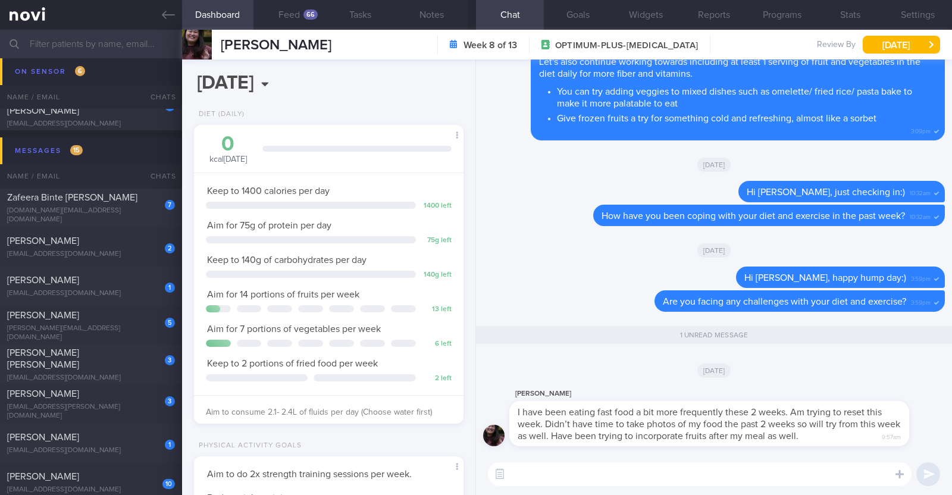
click at [586, 478] on textarea at bounding box center [700, 474] width 424 height 24
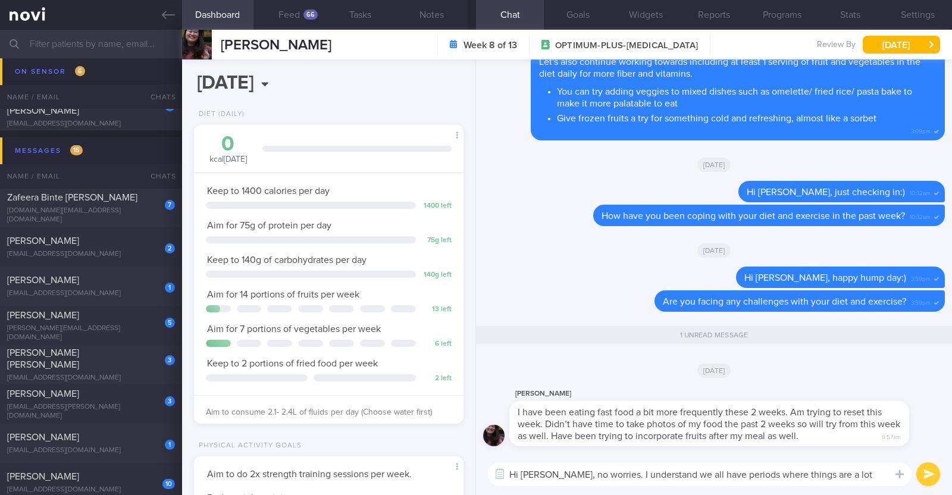
scroll to position [0, 0]
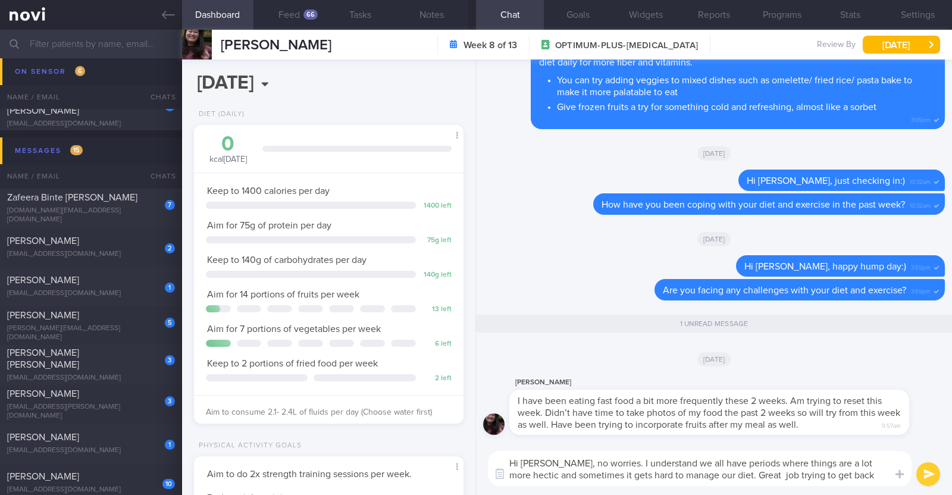
type textarea "Hi [PERSON_NAME], no worries. I understand we all have periods where things are…"
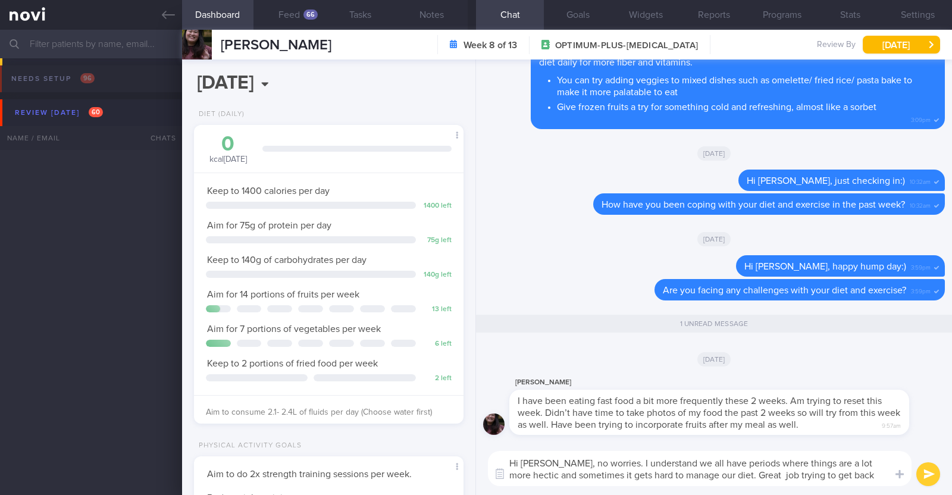
select select "8"
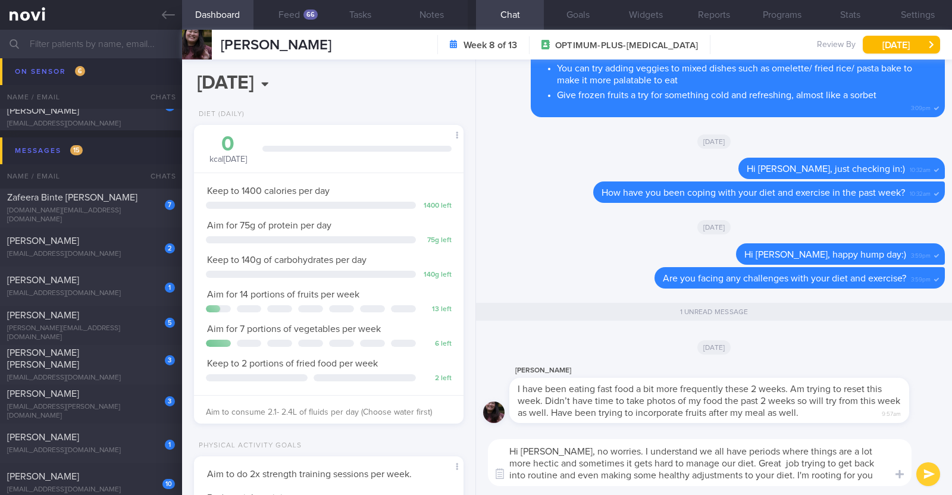
type textarea "Hi [PERSON_NAME], no worries. I understand we all have periods where things are…"
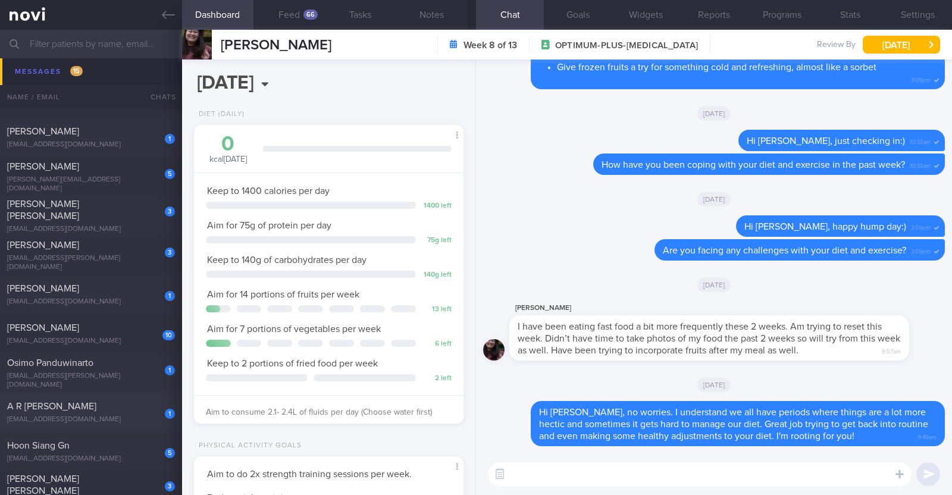
scroll to position [2743, 0]
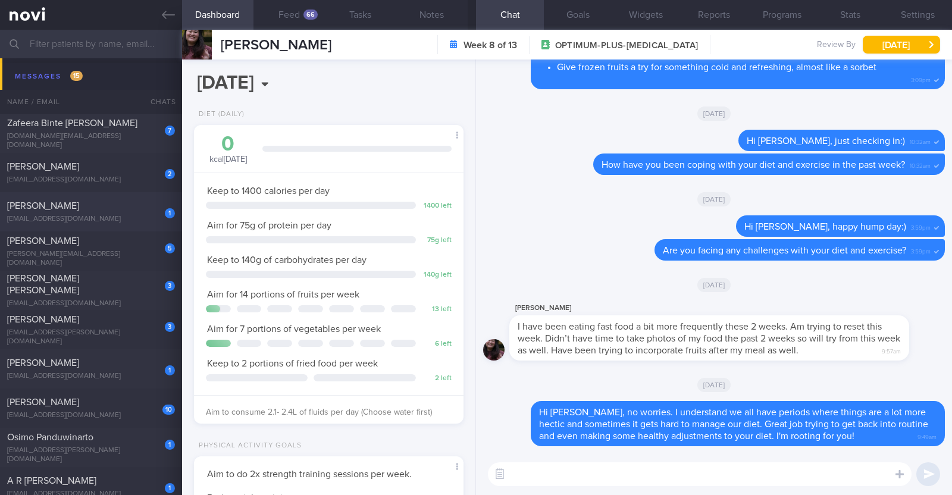
click at [99, 211] on div "1 [PERSON_NAME] [EMAIL_ADDRESS][DOMAIN_NAME]" at bounding box center [91, 212] width 182 height 24
type textarea "34M Co-morbidities: [MEDICAL_DATA] [MEDICAL_DATA] Nil meds Mounjaro 2.5mg wkly …"
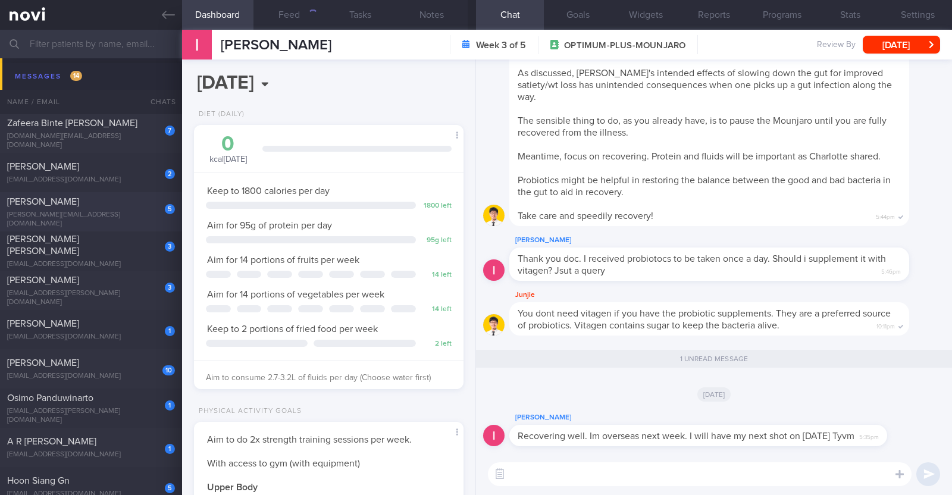
scroll to position [135, 237]
click at [526, 480] on textarea at bounding box center [700, 474] width 424 height 24
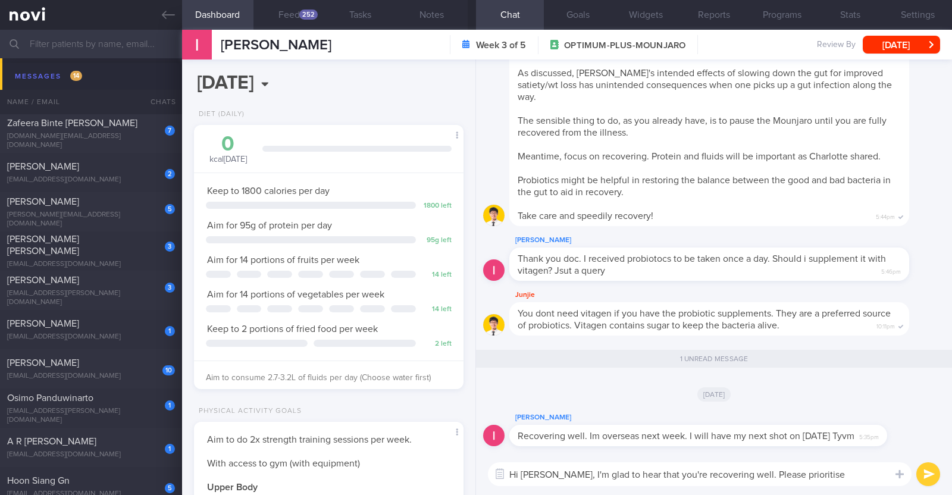
click at [761, 474] on textarea "Hi [PERSON_NAME], I'm glad to hear that you're recovering well. Please prioriti…" at bounding box center [700, 474] width 424 height 24
click at [805, 471] on textarea "Hi [PERSON_NAME], I'm glad to hear that you're recovering well. Please prioriti…" at bounding box center [700, 474] width 424 height 24
drag, startPoint x: 807, startPoint y: 475, endPoint x: 733, endPoint y: 476, distance: 73.8
click at [733, 476] on textarea "Hi [PERSON_NAME], I'm glad to hear that you're recovering well. Please prioriti…" at bounding box center [700, 474] width 424 height 24
type textarea "Hi [PERSON_NAME], I'm glad to hear that you're recovering well:)"
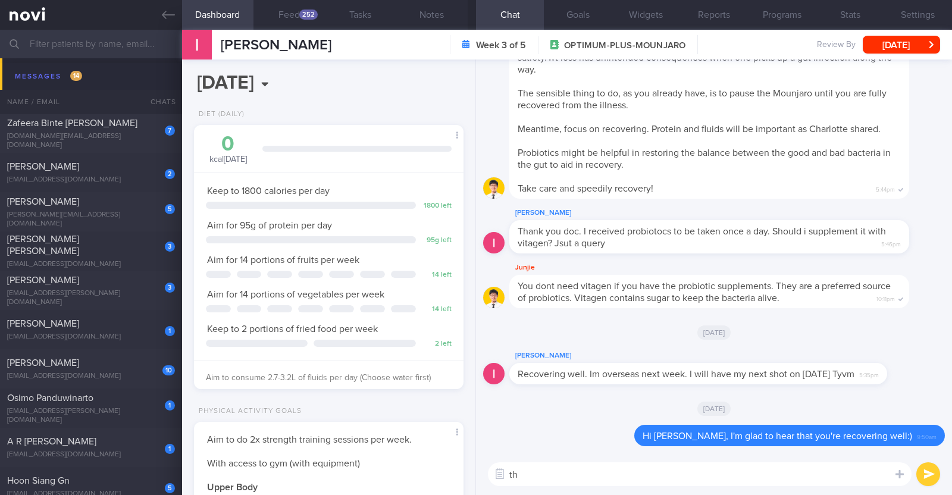
type textarea "t"
type textarea "Thank you for updating me that you'll be overseas next week"
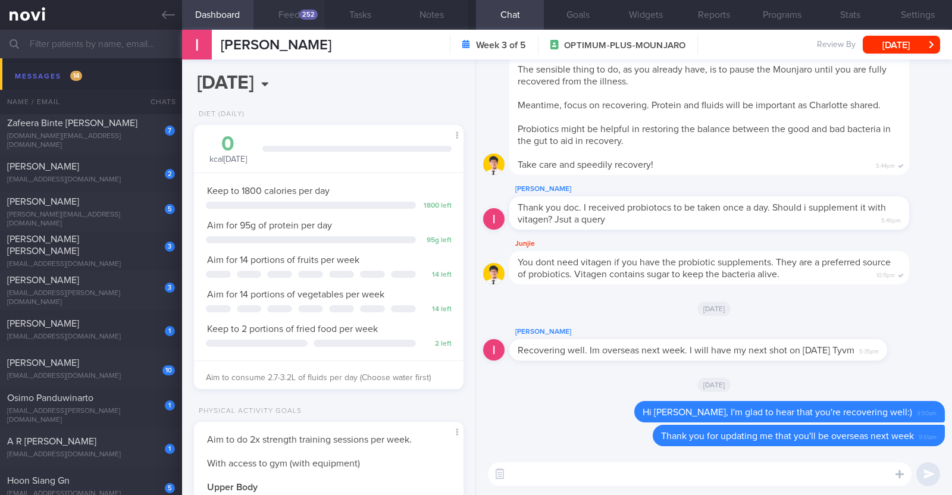
click at [283, 9] on button "Feed 252" at bounding box center [288, 15] width 71 height 30
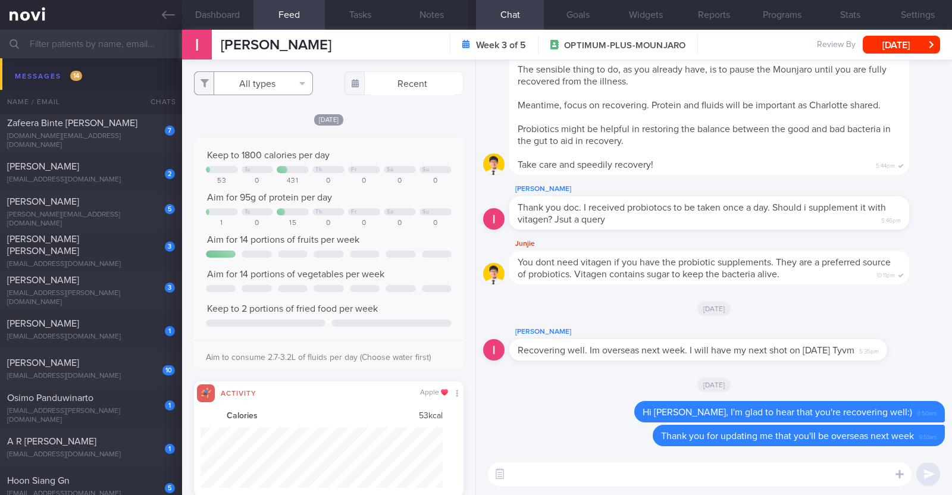
click at [268, 77] on button "All types" at bounding box center [253, 83] width 119 height 24
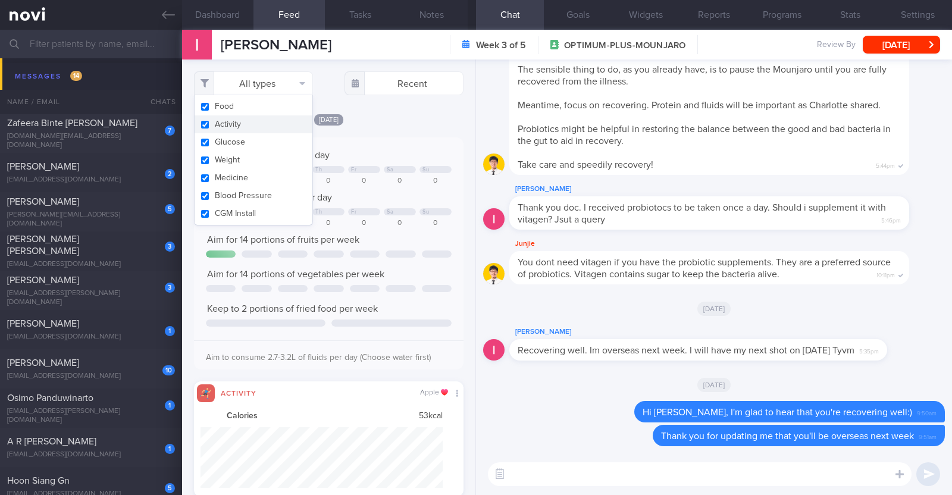
click at [252, 130] on button "Activity" at bounding box center [254, 124] width 118 height 18
checkbox input "false"
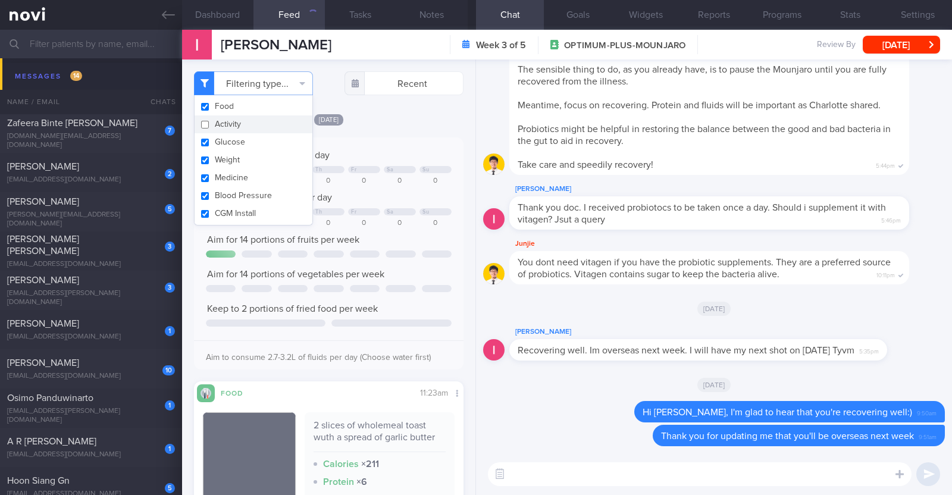
click at [399, 118] on div "[DATE]" at bounding box center [328, 119] width 269 height 12
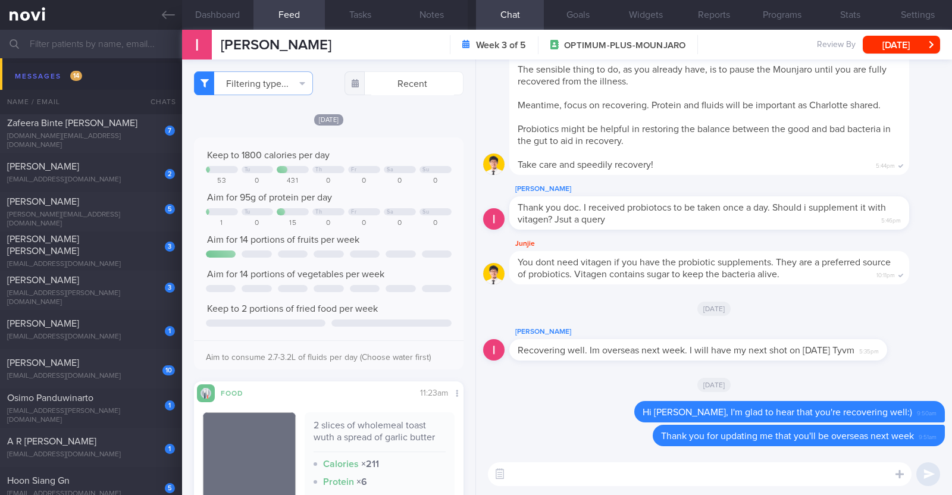
click at [629, 476] on textarea at bounding box center [700, 474] width 424 height 24
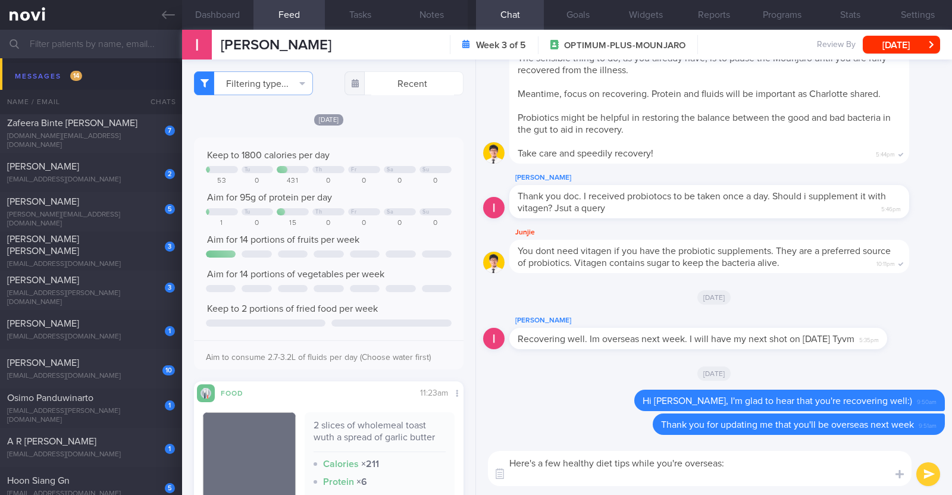
paste textarea "- Focus on your overall intake while you are traveling instead of individual me…"
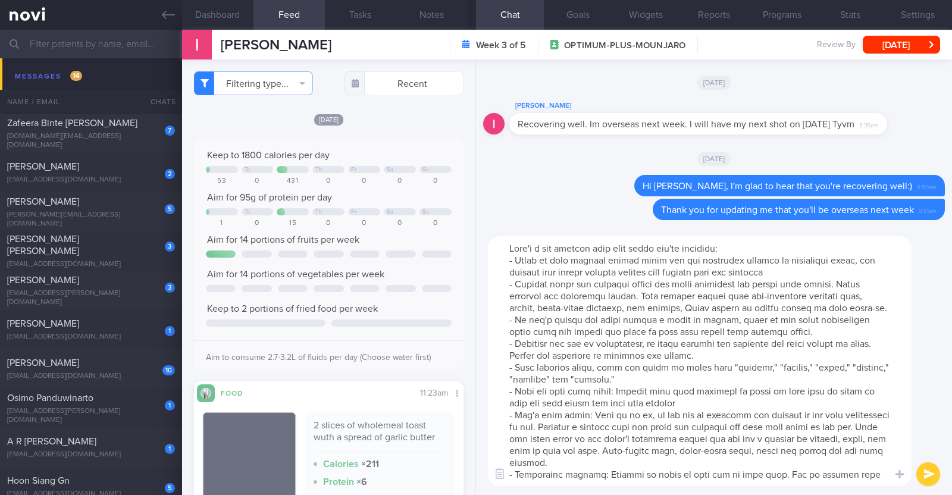
scroll to position [51, 0]
drag, startPoint x: 501, startPoint y: 284, endPoint x: 798, endPoint y: 330, distance: 299.8
click at [798, 330] on textarea at bounding box center [700, 361] width 424 height 250
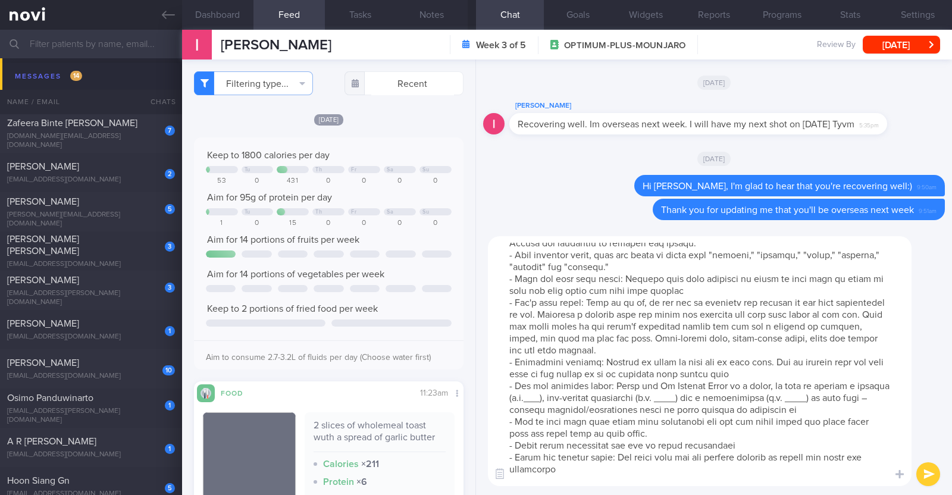
scroll to position [74, 0]
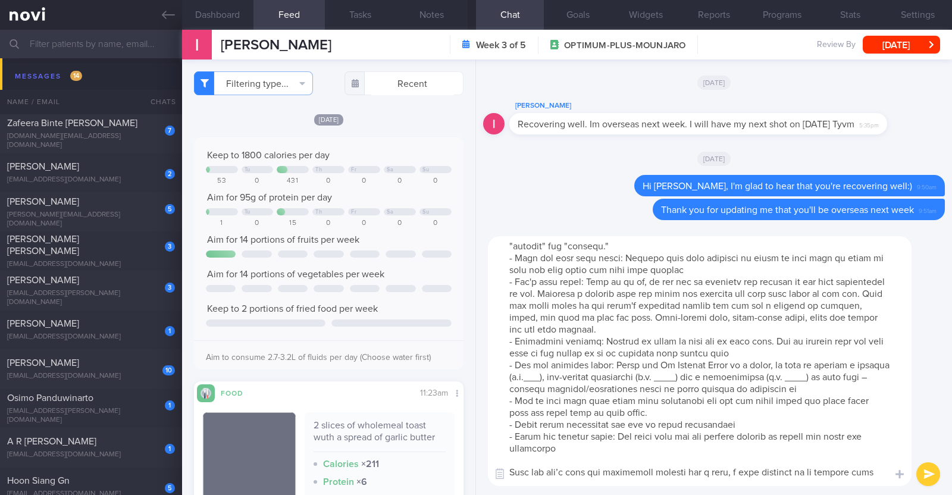
drag, startPoint x: 509, startPoint y: 368, endPoint x: 869, endPoint y: 390, distance: 361.1
click at [869, 390] on textarea at bounding box center [700, 361] width 424 height 250
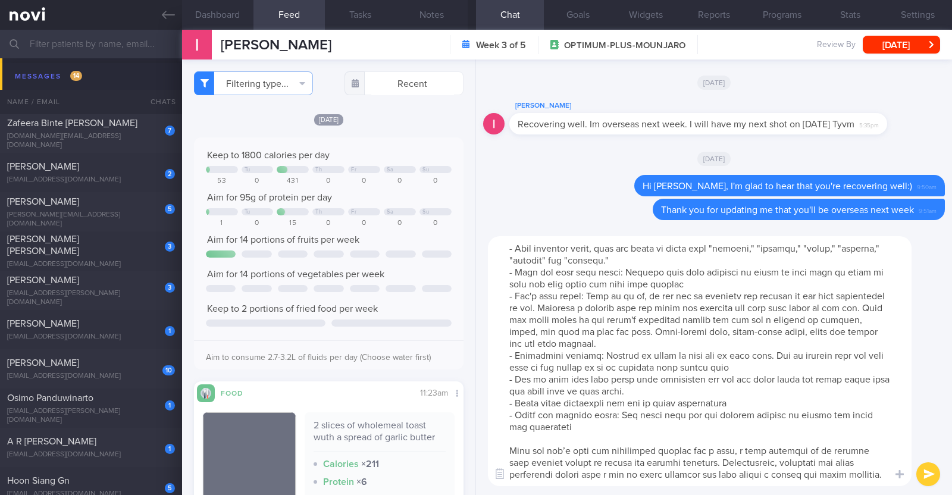
scroll to position [71, 0]
type textarea "Here's a few healthy diet tips while you're overseas: - Focus on your overall i…"
click at [927, 468] on button "submit" at bounding box center [928, 474] width 24 height 24
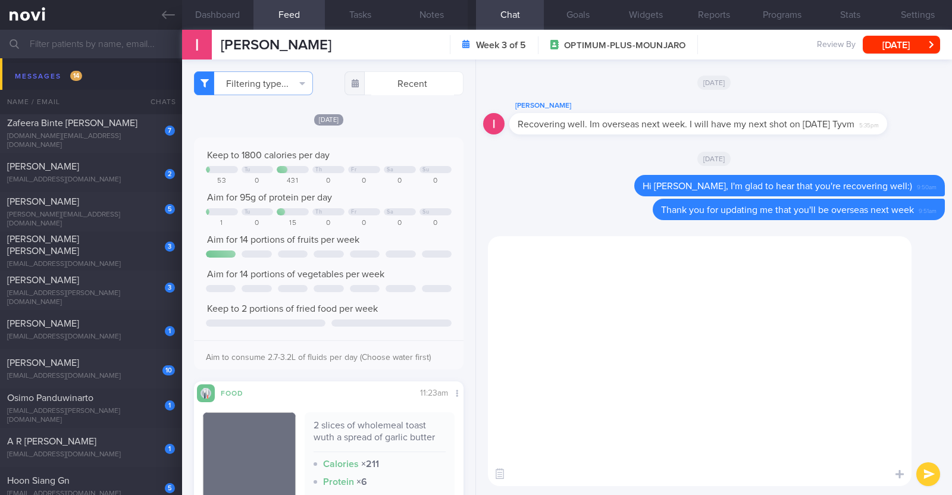
scroll to position [0, 0]
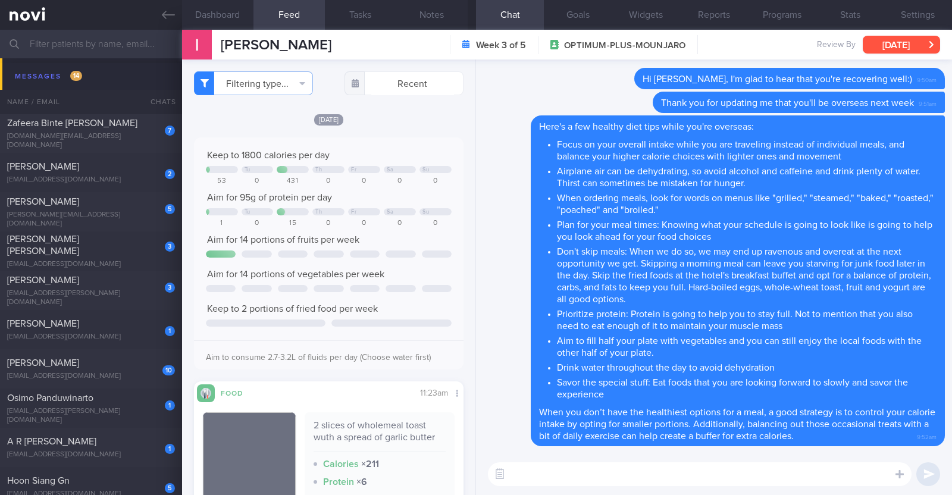
click at [923, 50] on button "[DATE]" at bounding box center [900, 45] width 77 height 18
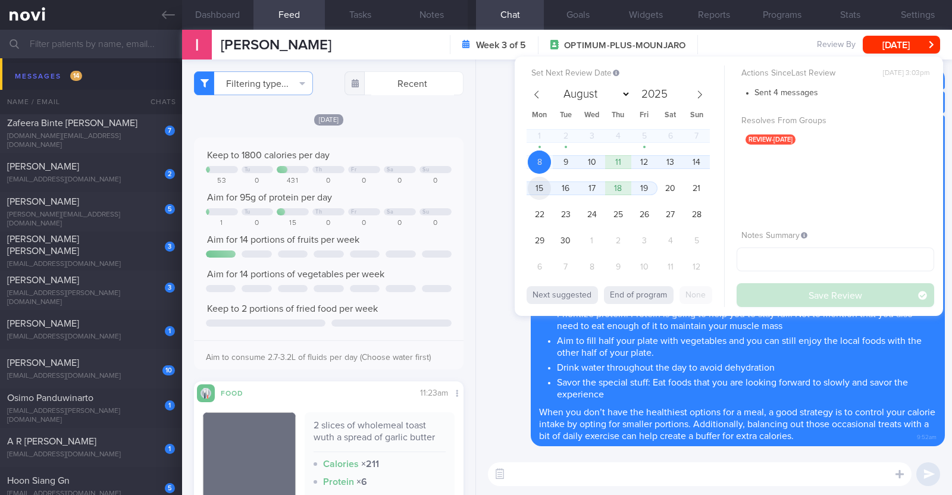
click at [547, 195] on span "15" at bounding box center [539, 188] width 23 height 23
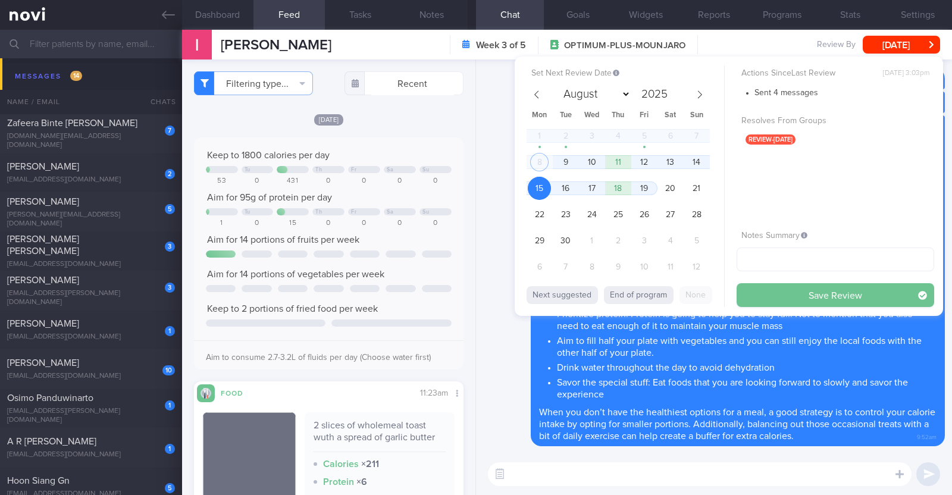
click at [838, 301] on button "Save Review" at bounding box center [834, 295] width 197 height 24
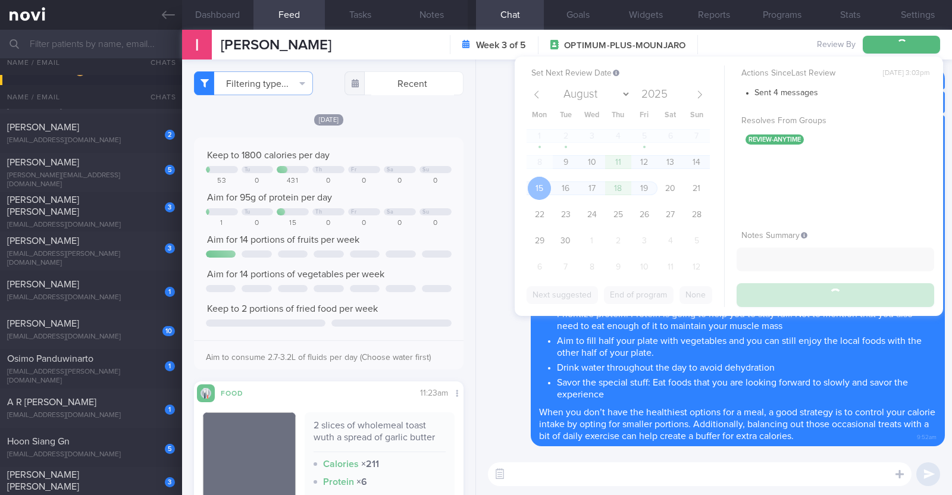
scroll to position [2703, 0]
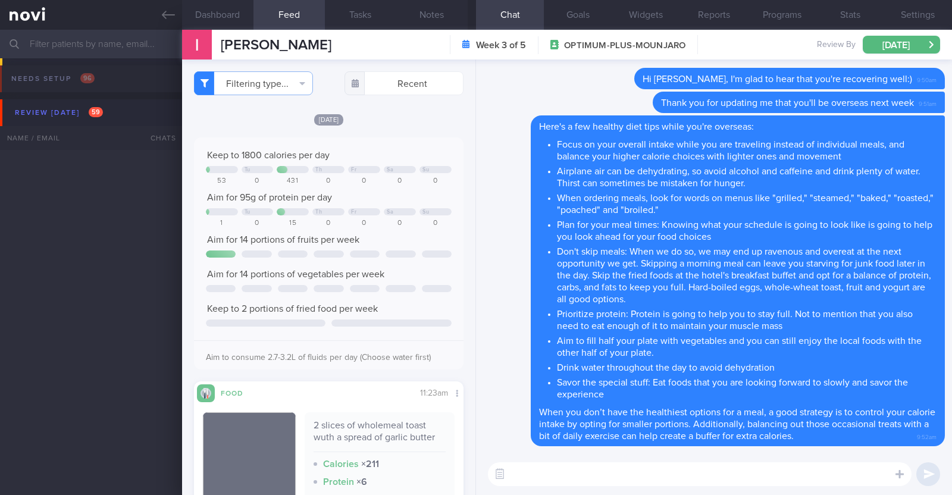
select select "8"
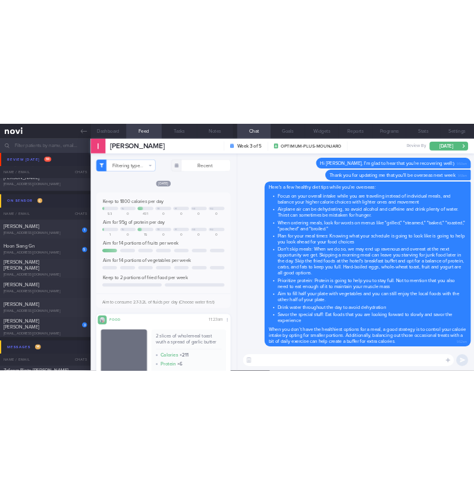
scroll to position [594747, 594719]
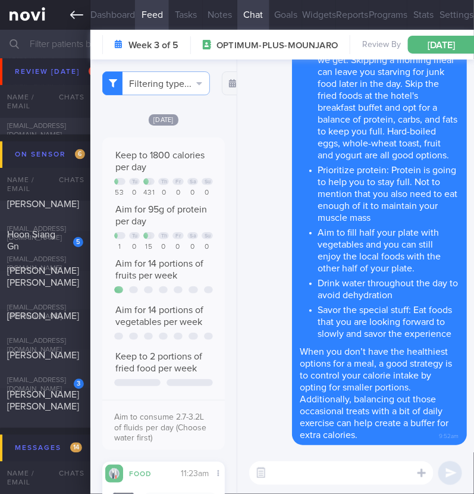
click at [74, 19] on icon at bounding box center [76, 14] width 13 height 13
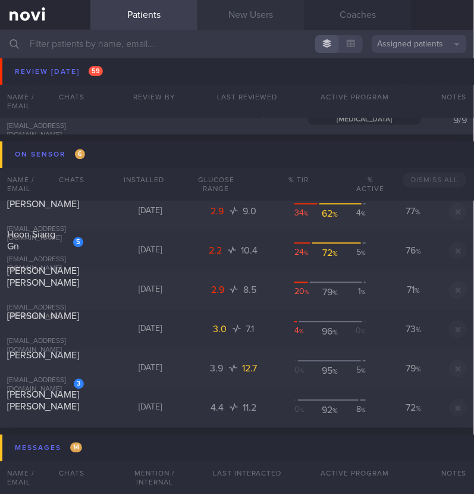
click at [269, 15] on link "New Users" at bounding box center [250, 15] width 107 height 30
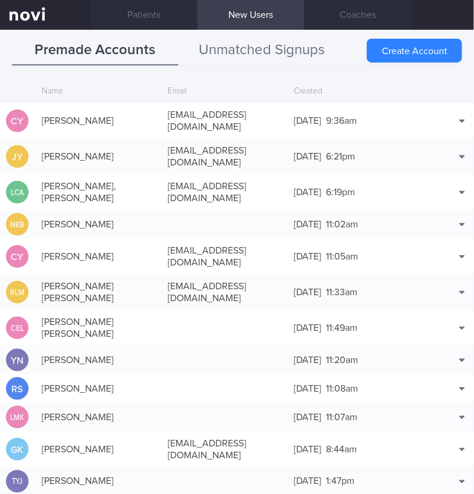
click at [256, 52] on button "Unmatched Signups" at bounding box center [261, 51] width 167 height 30
